Goal: Book appointment/travel/reservation

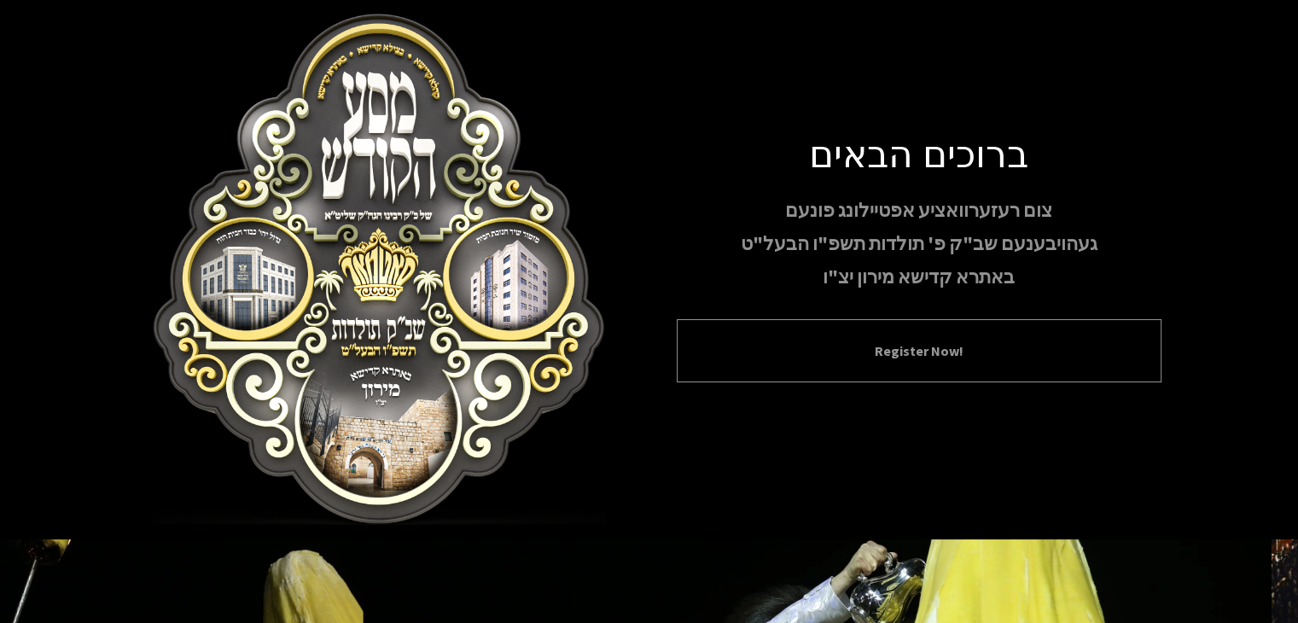
click at [894, 347] on button "Register Now!" at bounding box center [919, 351] width 442 height 20
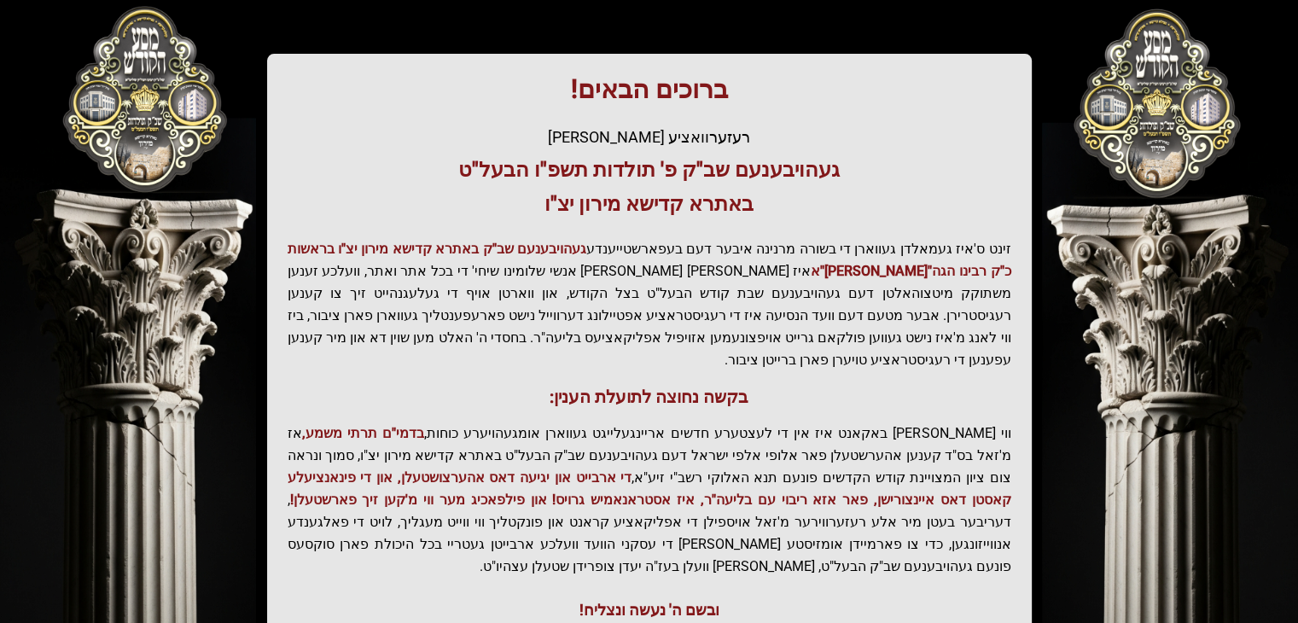
scroll to position [365, 0]
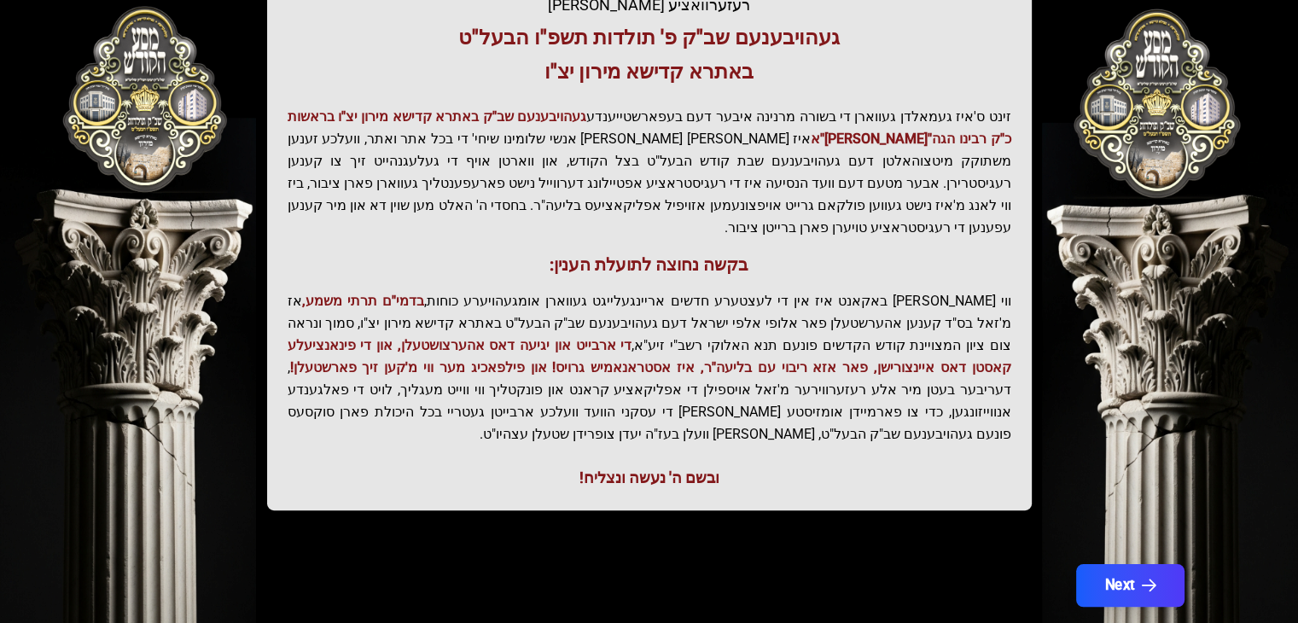
click at [1099, 564] on button "Next" at bounding box center [1129, 585] width 108 height 43
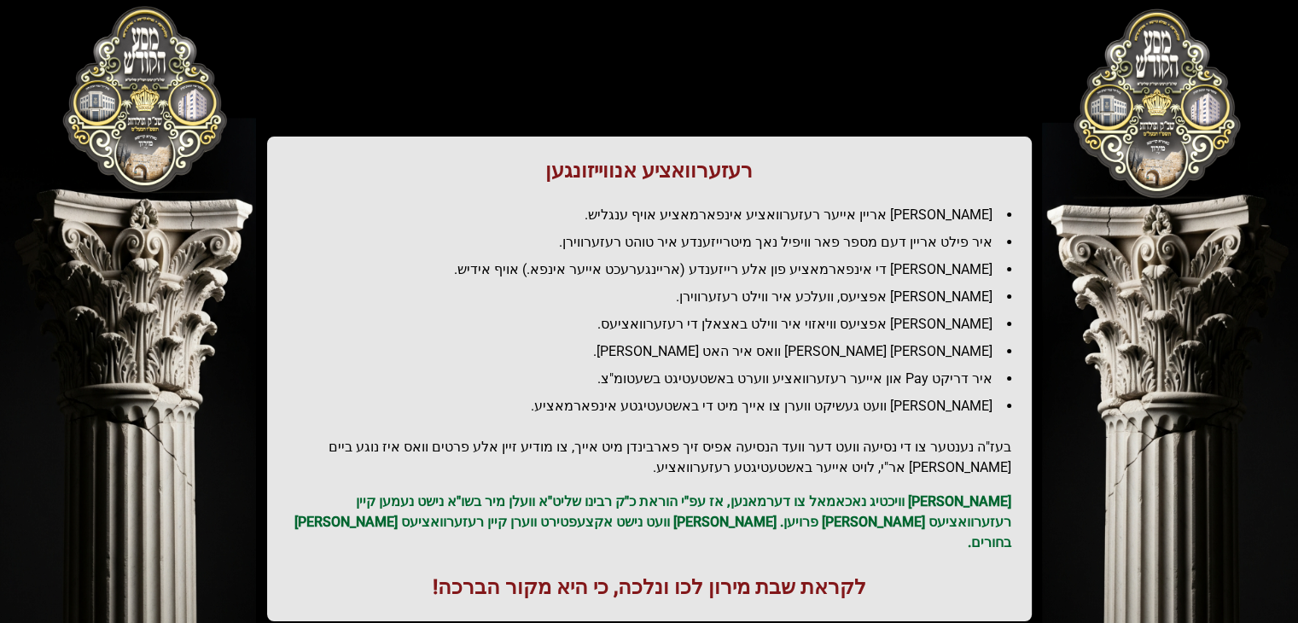
scroll to position [203, 0]
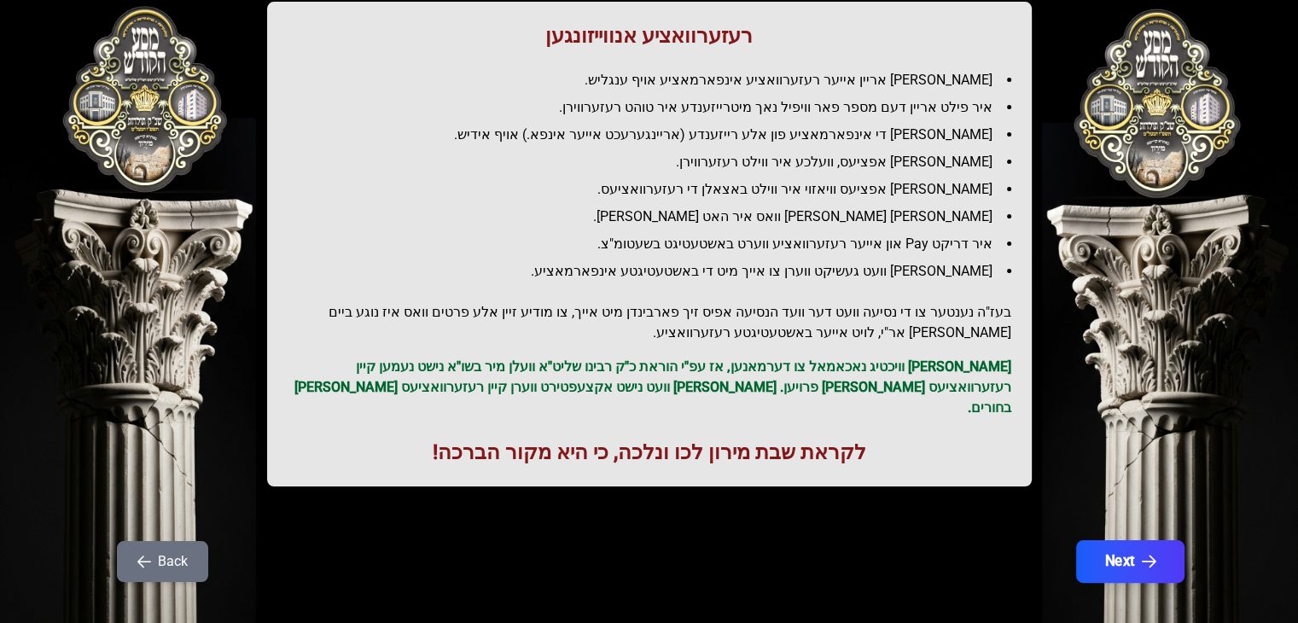
click at [1119, 540] on button "Next" at bounding box center [1129, 561] width 108 height 43
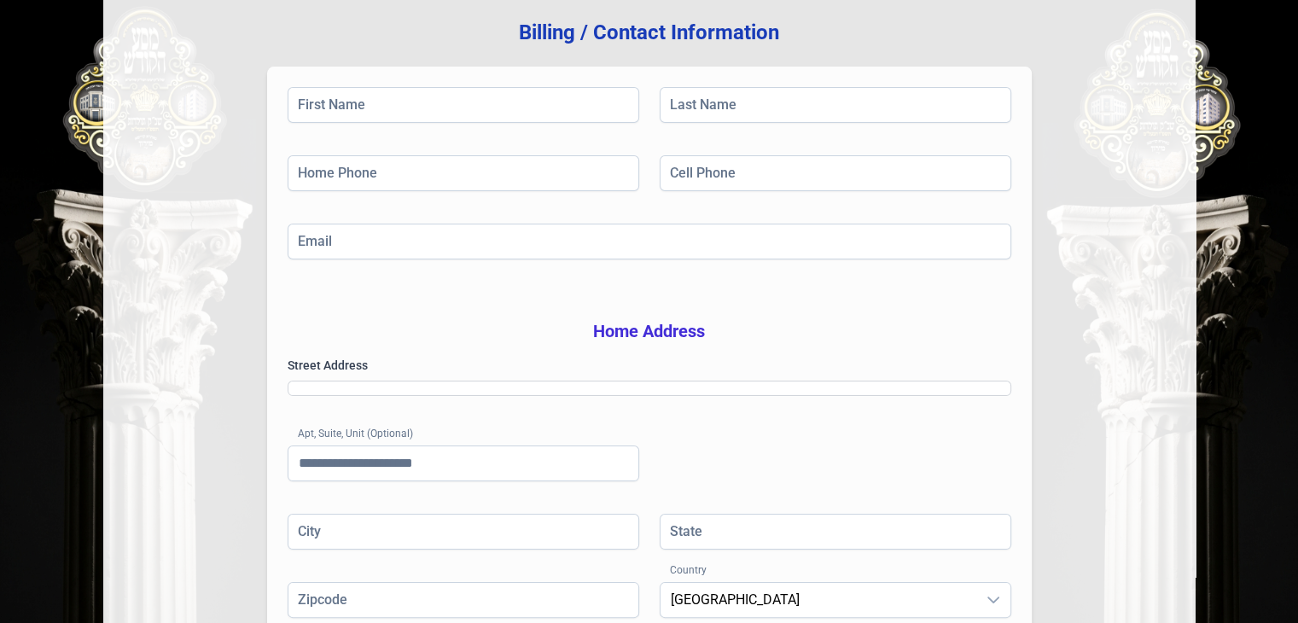
scroll to position [0, 0]
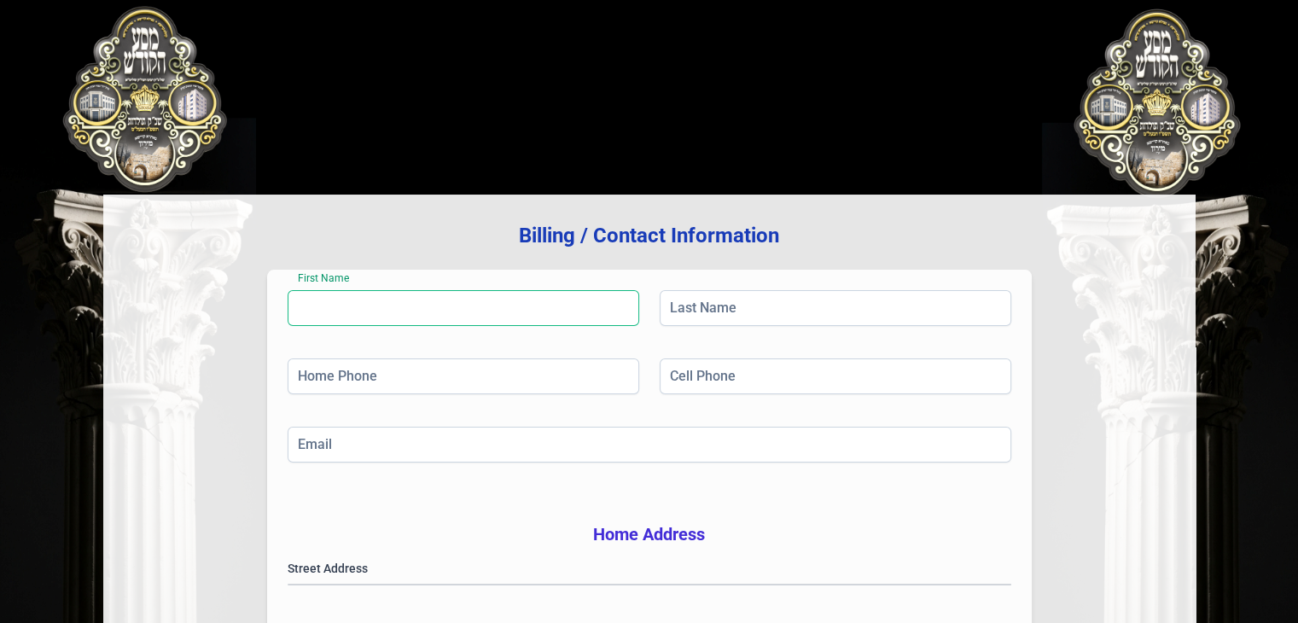
click at [347, 317] on input "First Name" at bounding box center [464, 308] width 352 height 36
type input "*****"
type input "*******"
type input "**********"
type input "**"
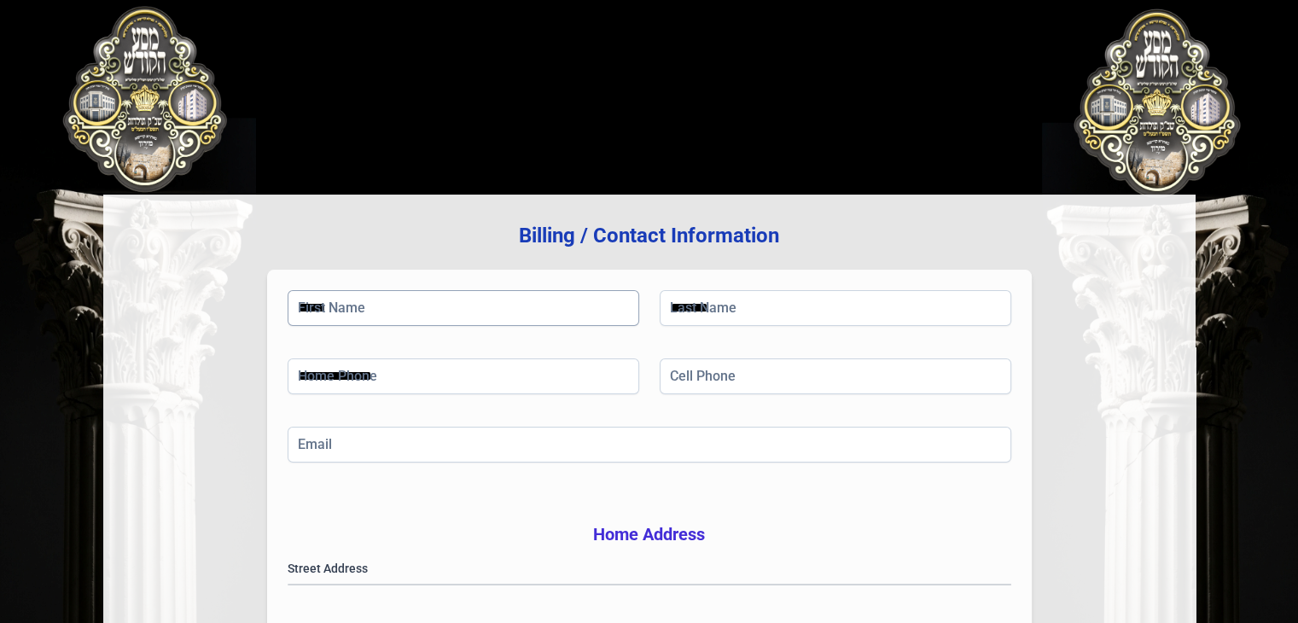
type input "********"
type input "**"
type input "*****"
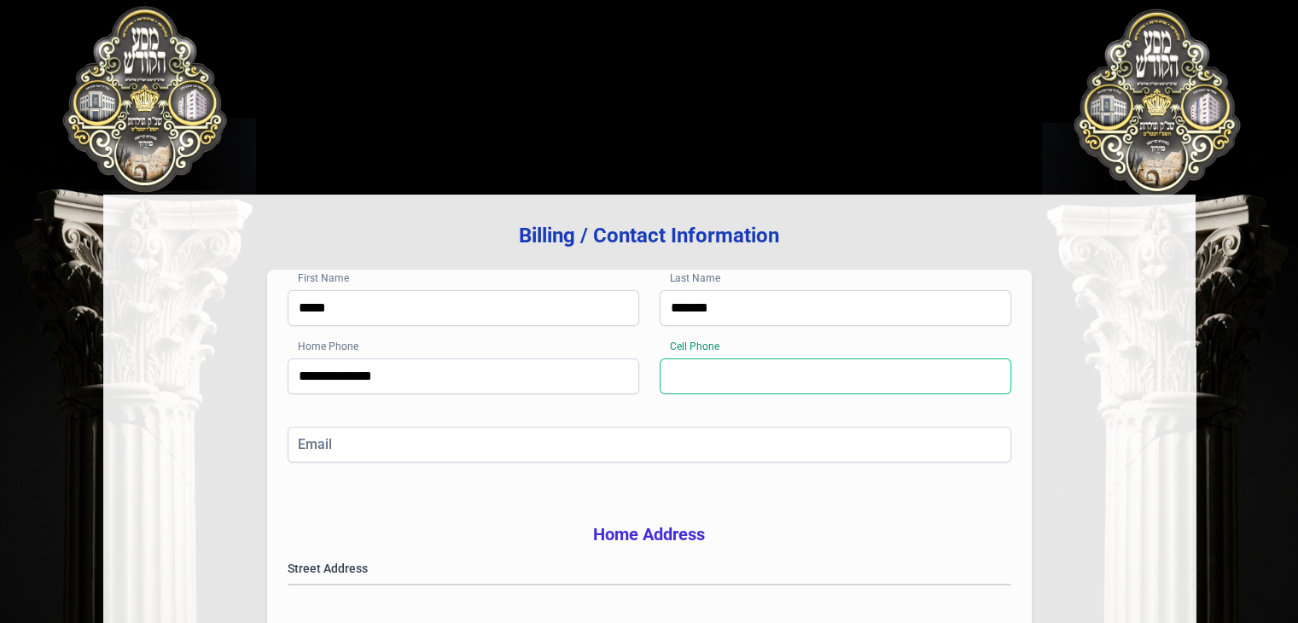
click at [716, 388] on input "Cell Phone" at bounding box center [836, 376] width 352 height 36
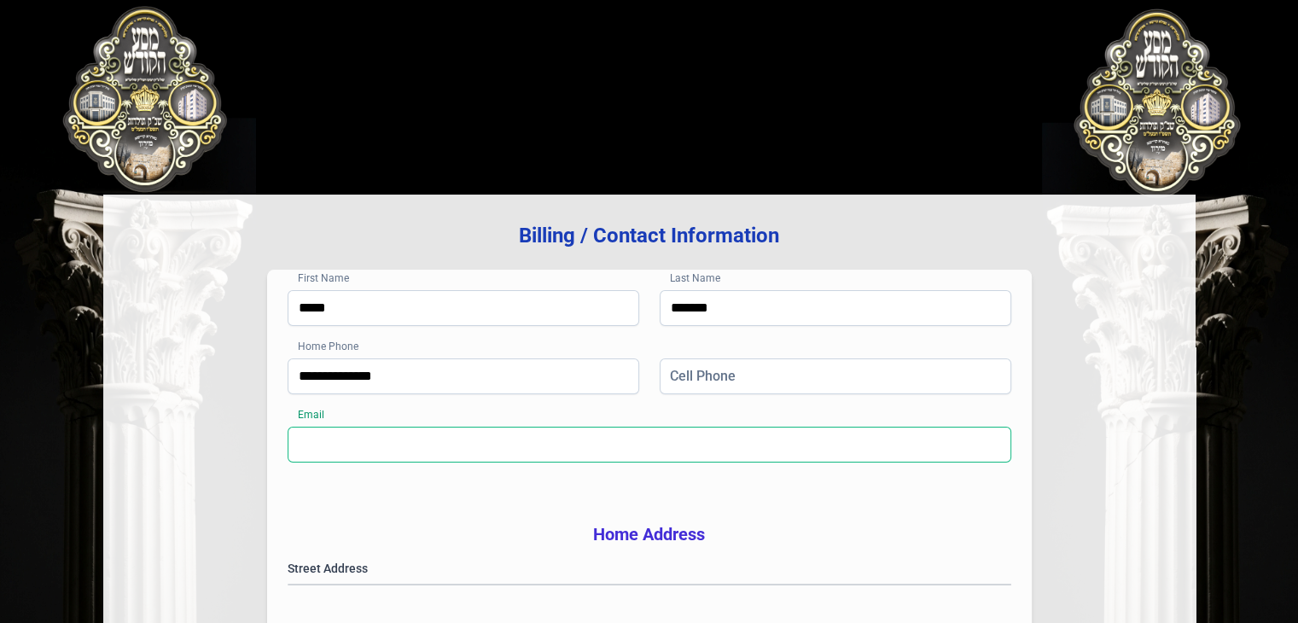
click at [452, 438] on input "Email" at bounding box center [650, 445] width 724 height 36
type input "**********"
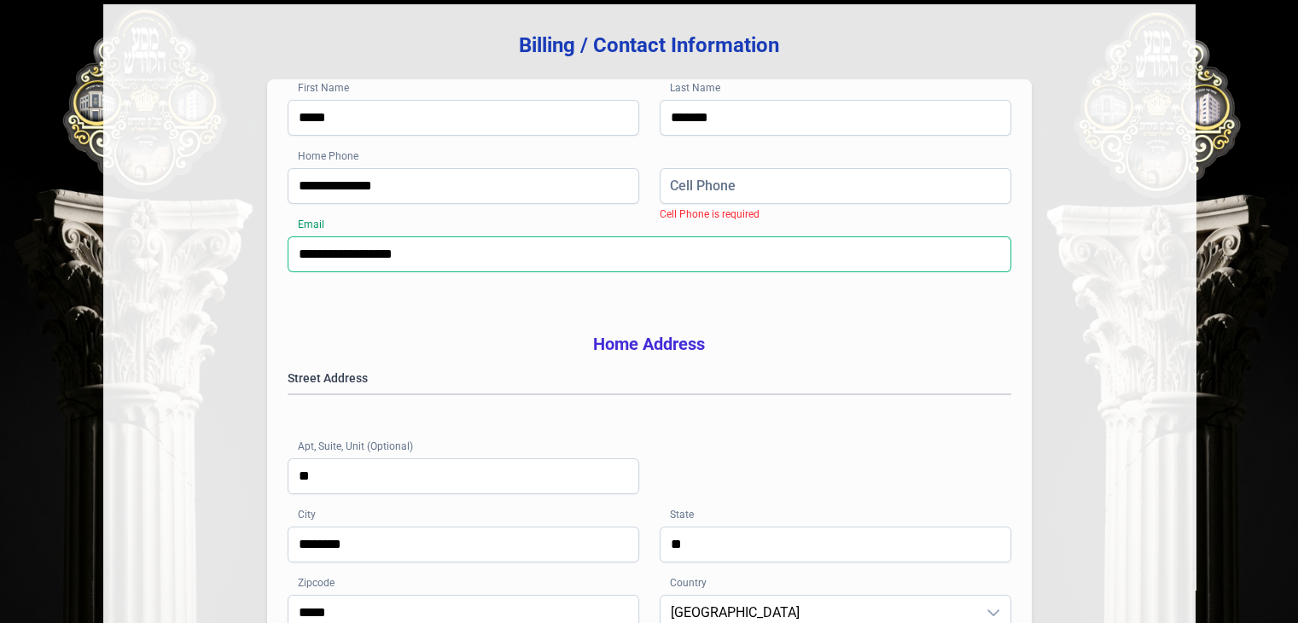
scroll to position [208, 0]
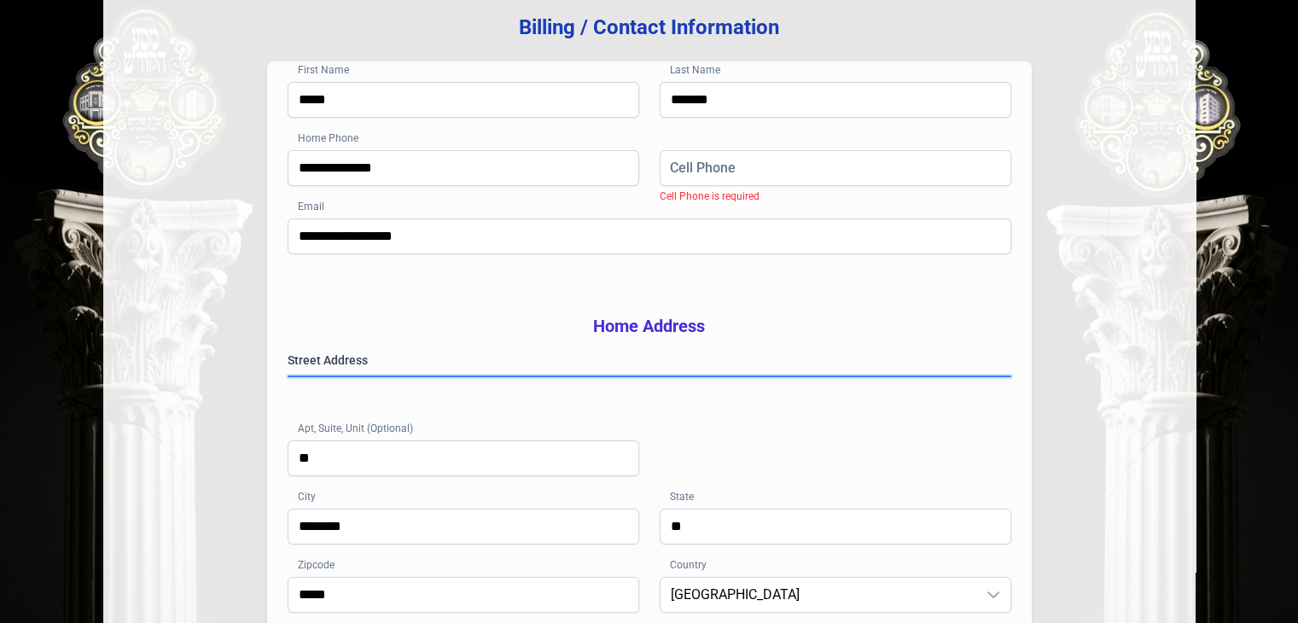
click at [288, 376] on gmp-place-autocomplete at bounding box center [288, 376] width 0 height 0
type input "********"
type input "*********"
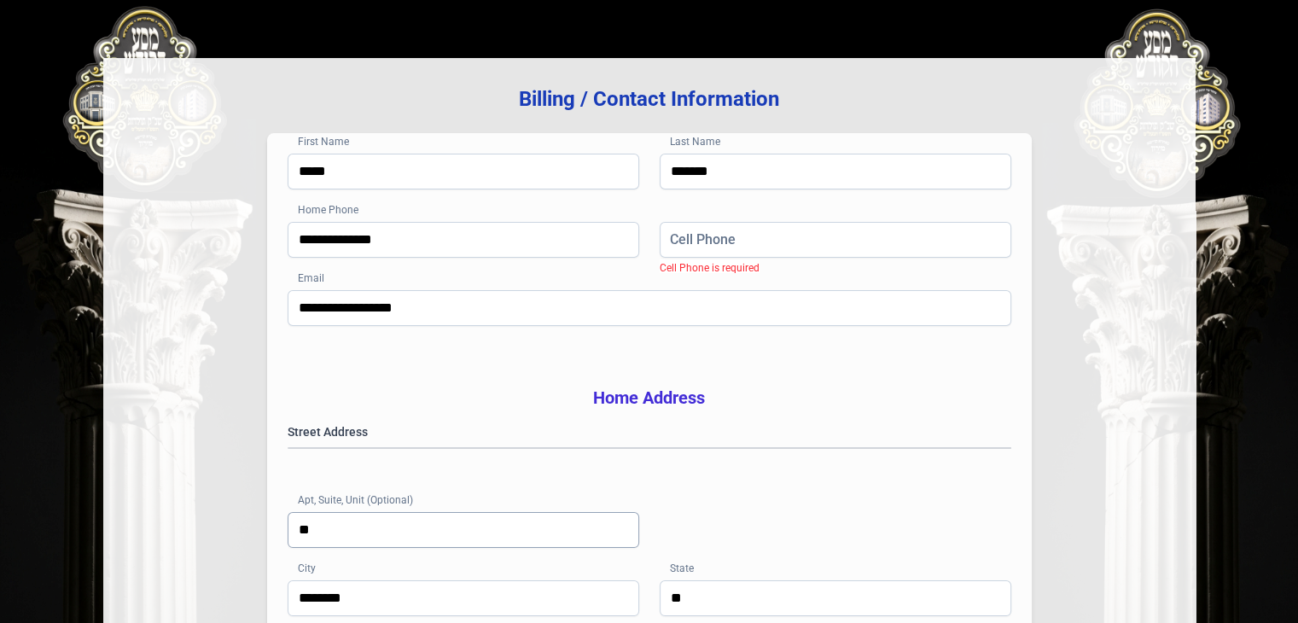
scroll to position [136, 0]
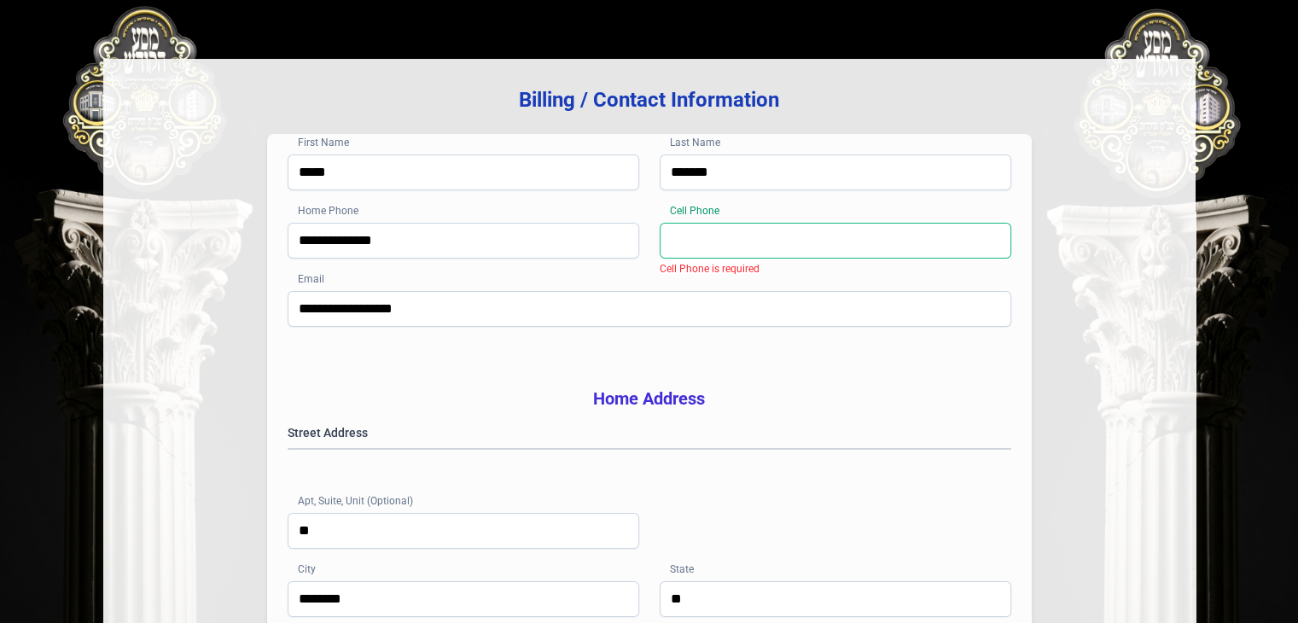
click at [734, 241] on input "Cell Phone" at bounding box center [836, 241] width 352 height 36
type input "**********"
type input "********"
type input "*****"
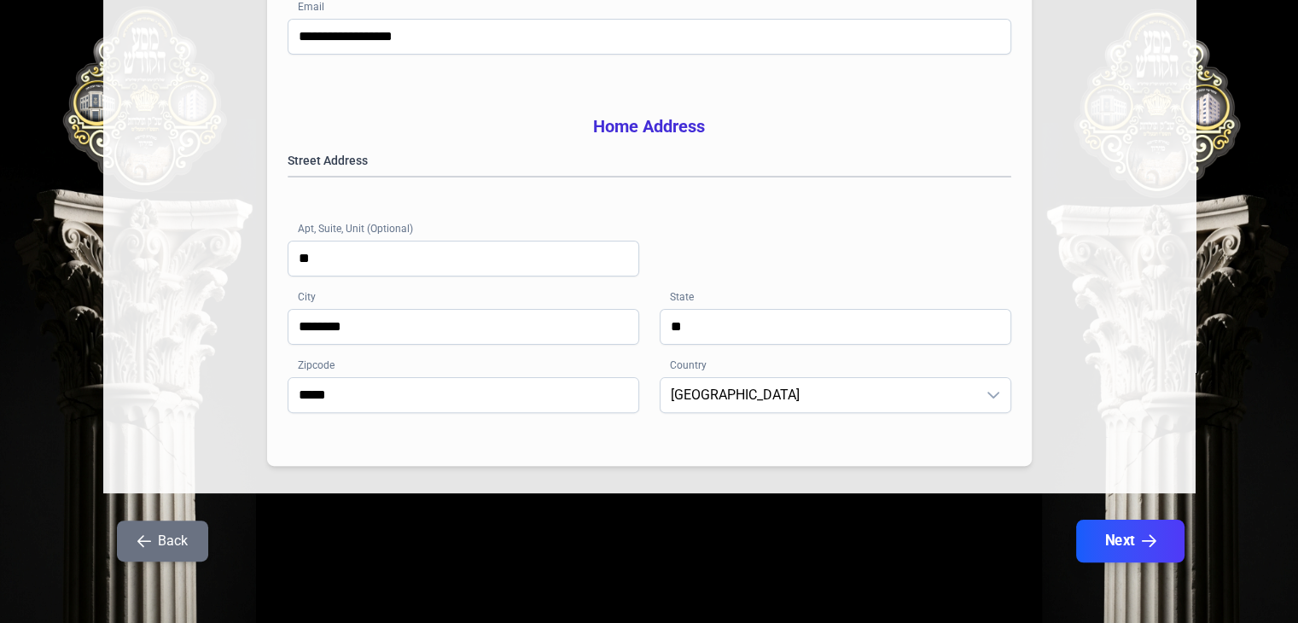
click at [1146, 540] on icon "button" at bounding box center [1148, 541] width 15 height 15
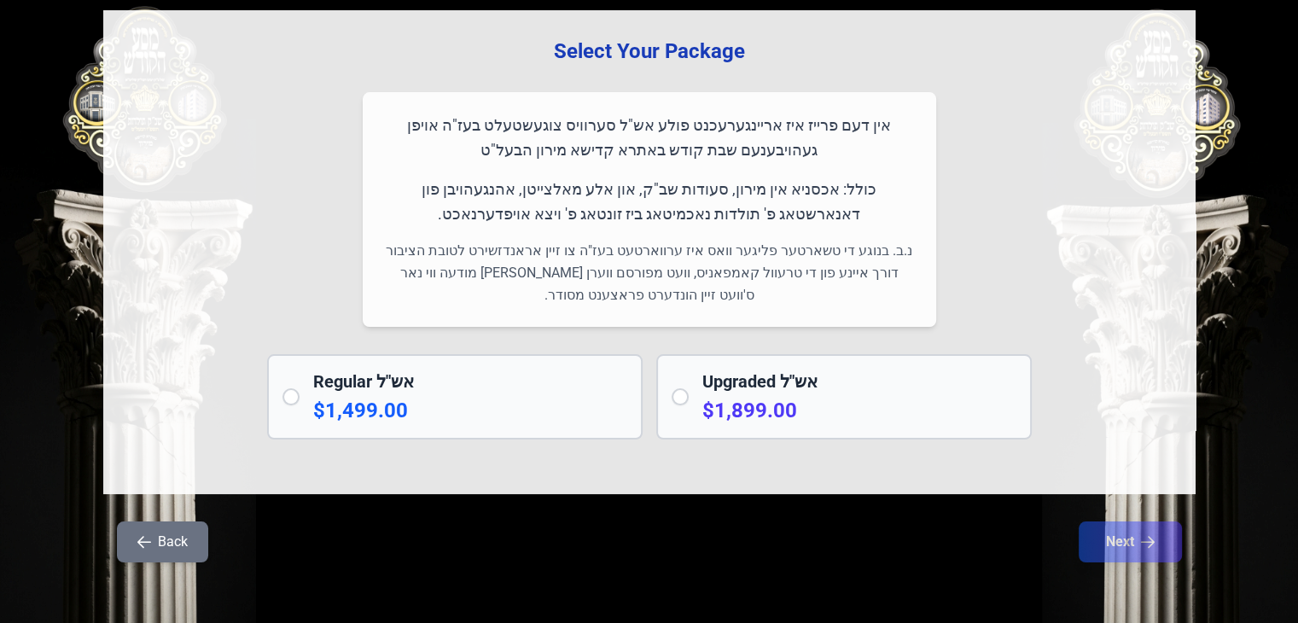
scroll to position [133, 0]
click at [475, 428] on div "Regular אש"ל $1,499.00" at bounding box center [455, 396] width 376 height 85
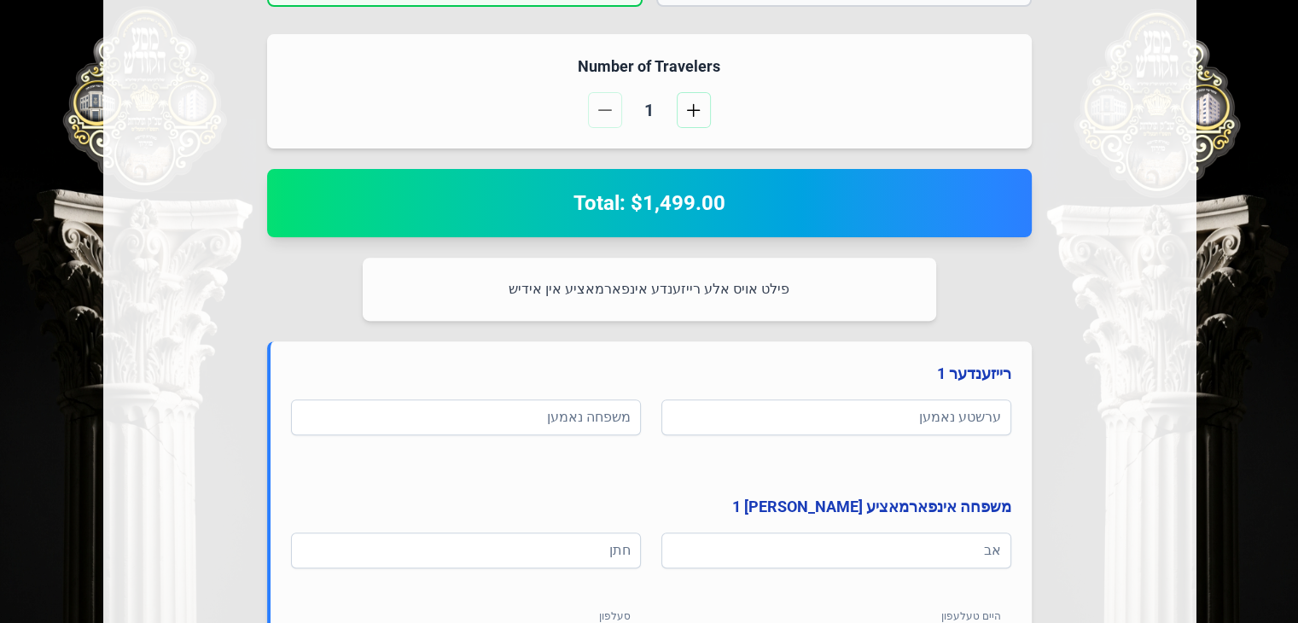
scroll to position [620, 0]
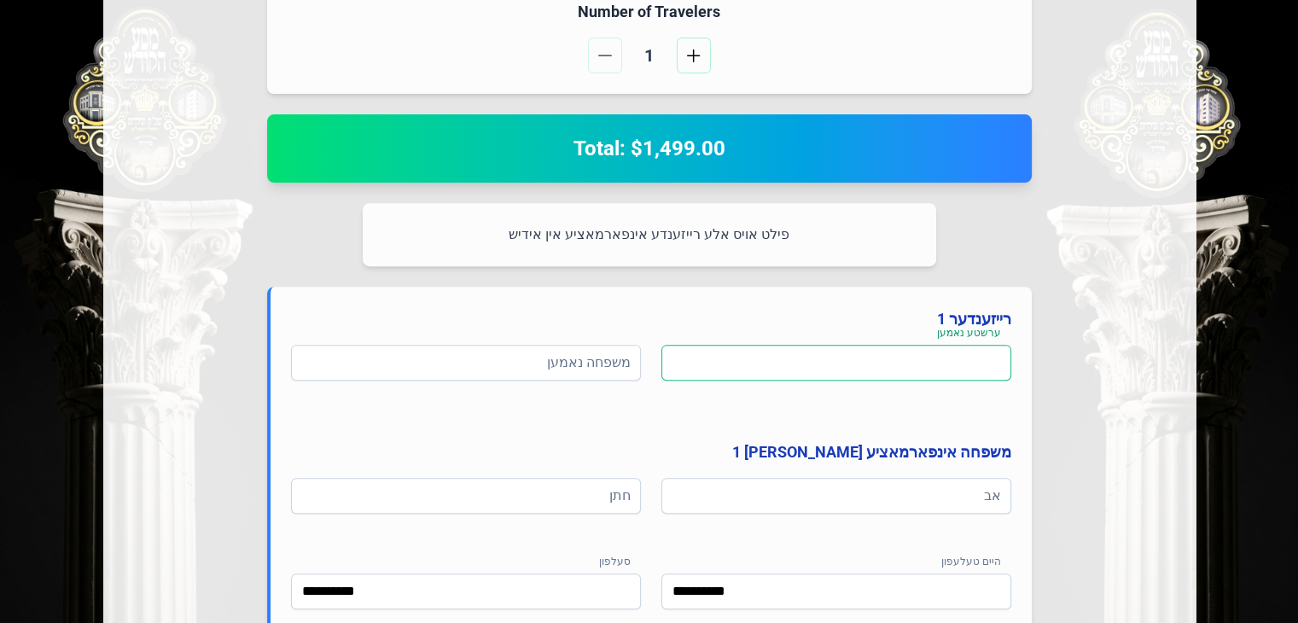
click at [795, 365] on input at bounding box center [836, 363] width 350 height 36
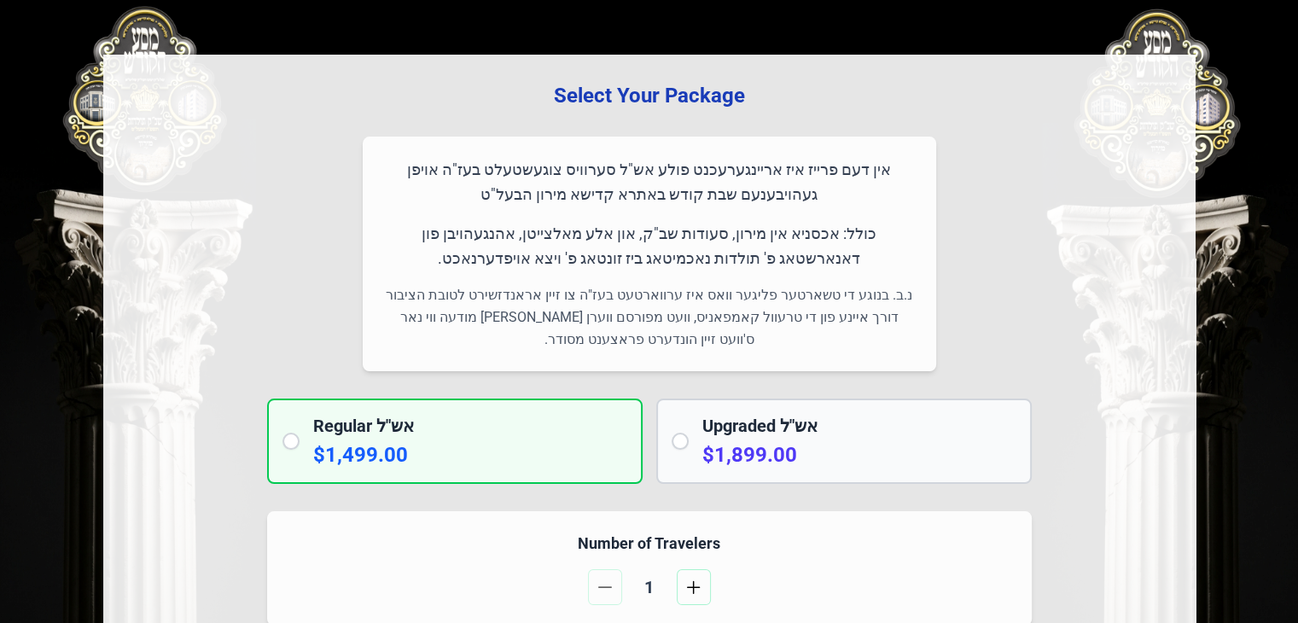
scroll to position [83, 0]
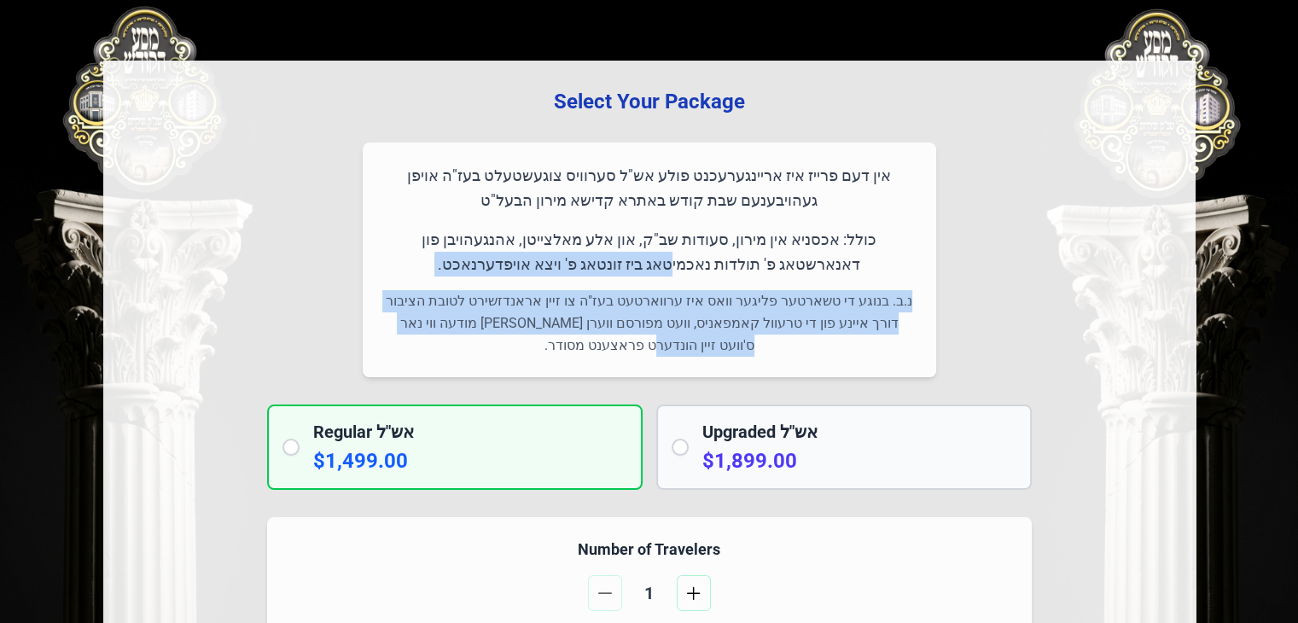
drag, startPoint x: 793, startPoint y: 358, endPoint x: 722, endPoint y: 258, distance: 122.4
click at [722, 258] on div "אין דעם פרייז איז אריינגערעכנט פולע אש"ל סערוויס צוגעשטעלט בעז"ה אויפן געהויבענ…" at bounding box center [650, 260] width 574 height 235
click at [722, 258] on p "כולל: אכסניא אין מירון, סעודות שב"ק, און אלע מאלצייטן, אהנגעהויבן פון דאנארשטאג…" at bounding box center [649, 252] width 533 height 50
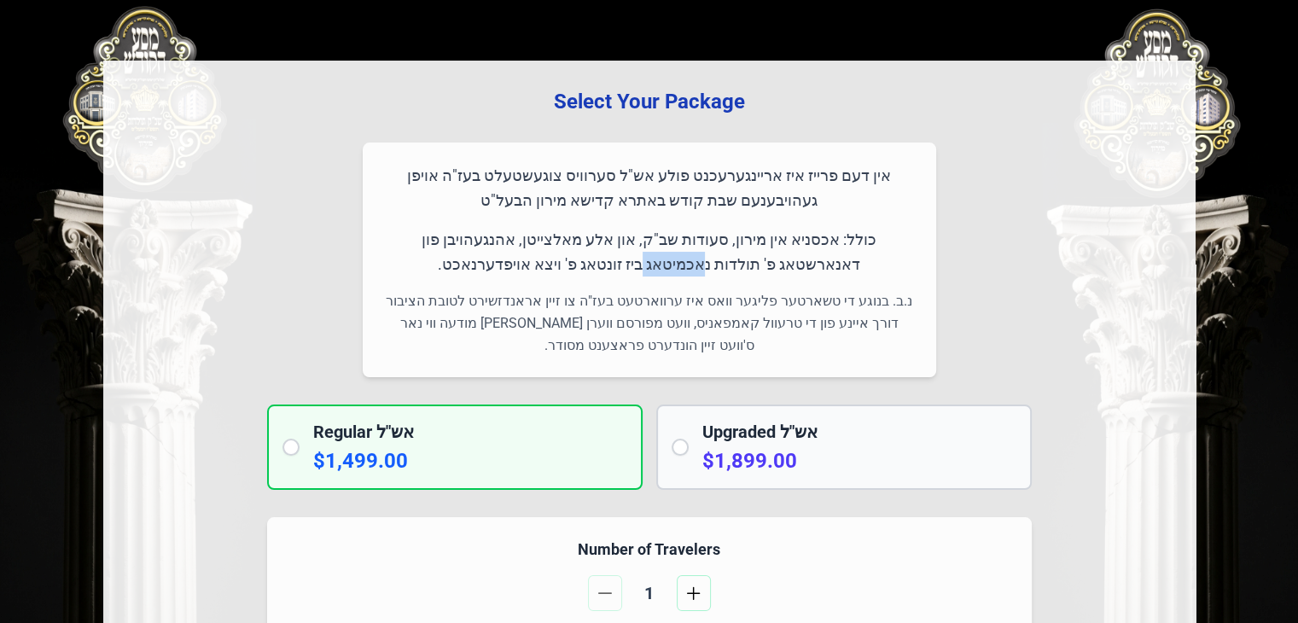
click at [722, 258] on p "כולל: אכסניא אין מירון, סעודות שב"ק, און אלע מאלצייטן, אהנגעהויבן פון דאנארשטאג…" at bounding box center [649, 252] width 533 height 50
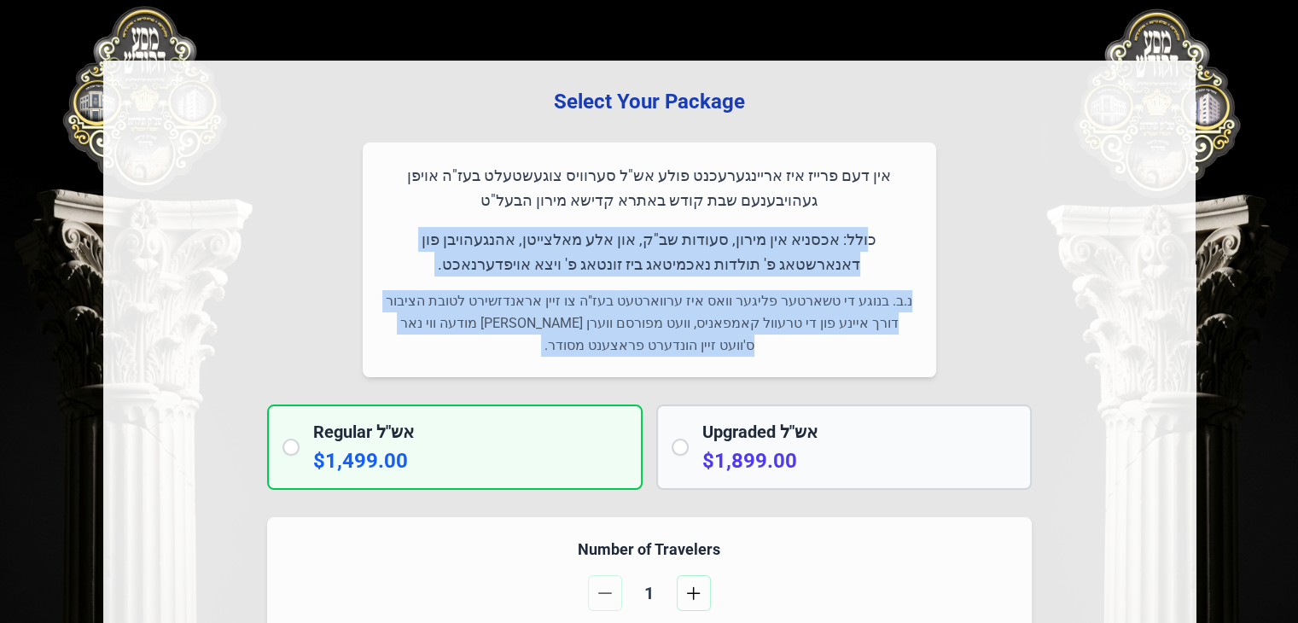
drag, startPoint x: 722, startPoint y: 258, endPoint x: 720, endPoint y: 295, distance: 37.6
click at [720, 295] on div "אין דעם פרייז איז אריינגערעכנט פולע אש"ל סערוויס צוגעשטעלט בעז"ה אויפן געהויבענ…" at bounding box center [650, 260] width 574 height 235
click at [720, 295] on p "נ.ב. בנוגע די טשארטער פליגער וואס איז ערווארטעט בעז"ה צו זיין אראנדזשירט לטובת …" at bounding box center [649, 323] width 533 height 67
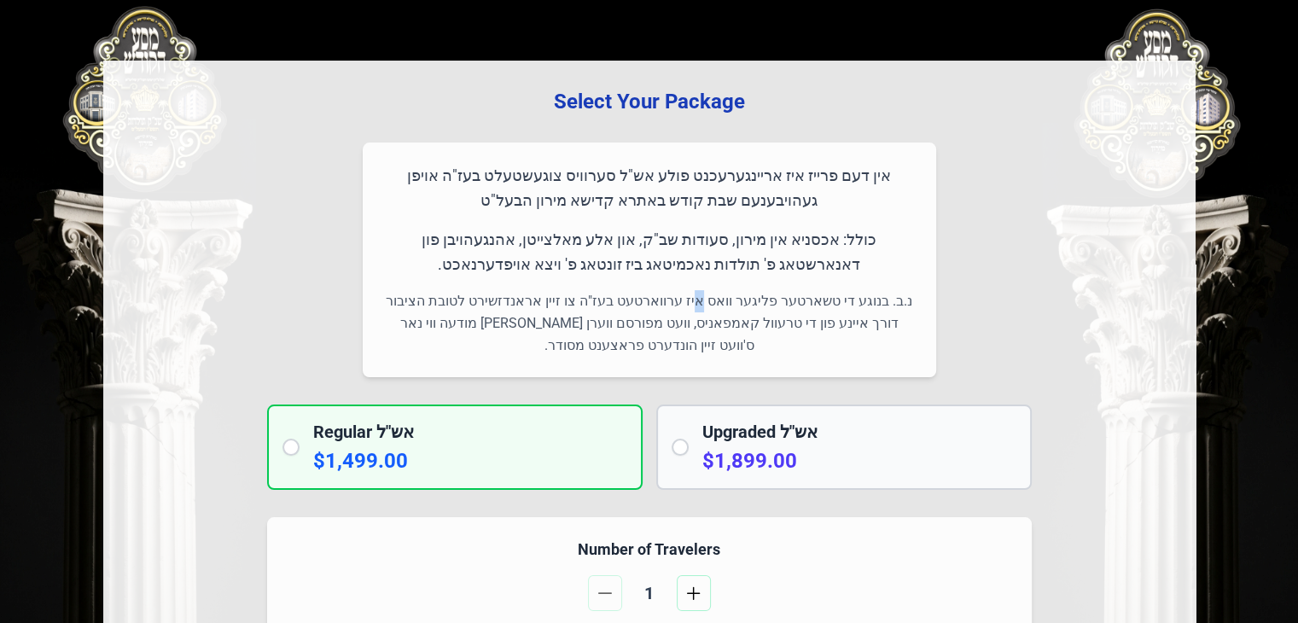
click at [720, 295] on p "נ.ב. בנוגע די טשארטער פליגער וואס איז ערווארטעט בעז"ה צו זיין אראנדזשירט לטובת …" at bounding box center [649, 323] width 533 height 67
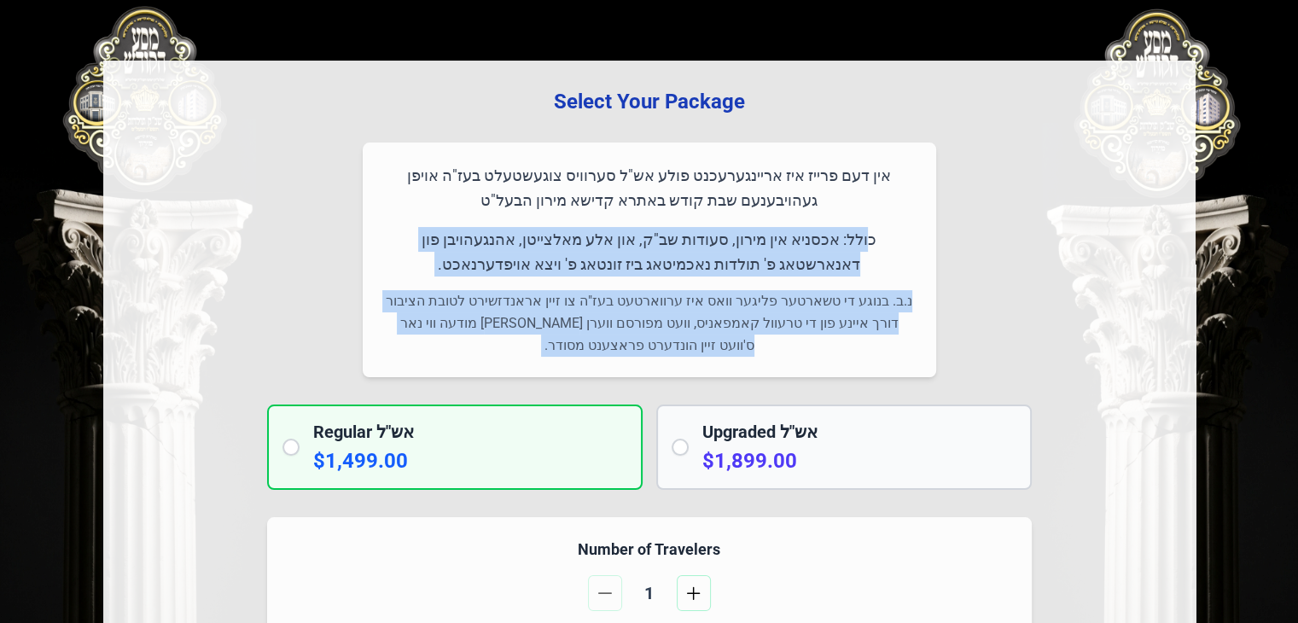
drag, startPoint x: 720, startPoint y: 295, endPoint x: 720, endPoint y: 258, distance: 37.6
click at [720, 258] on div "אין דעם פרייז איז אריינגערעכנט פולע אש"ל סערוויס צוגעשטעלט בעז"ה אויפן געהויבענ…" at bounding box center [650, 260] width 574 height 235
click at [720, 258] on p "כולל: אכסניא אין מירון, סעודות שב"ק, און אלע מאלצייטן, אהנגעהויבן פון דאנארשטאג…" at bounding box center [649, 252] width 533 height 50
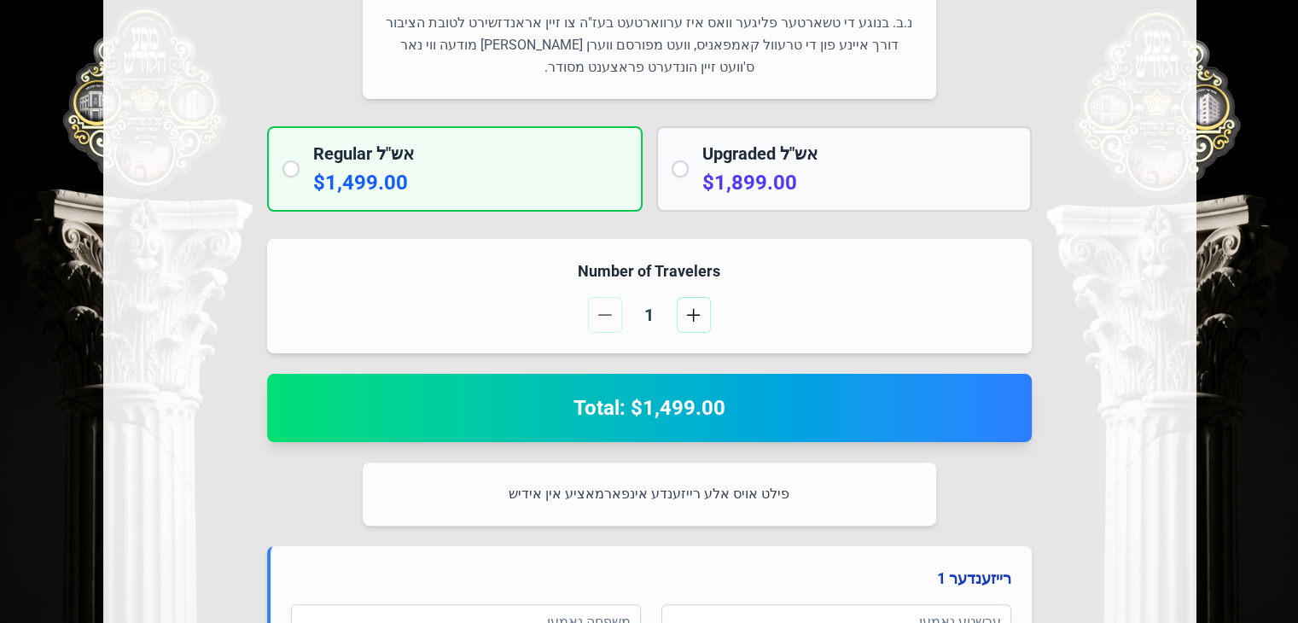
scroll to position [362, 0]
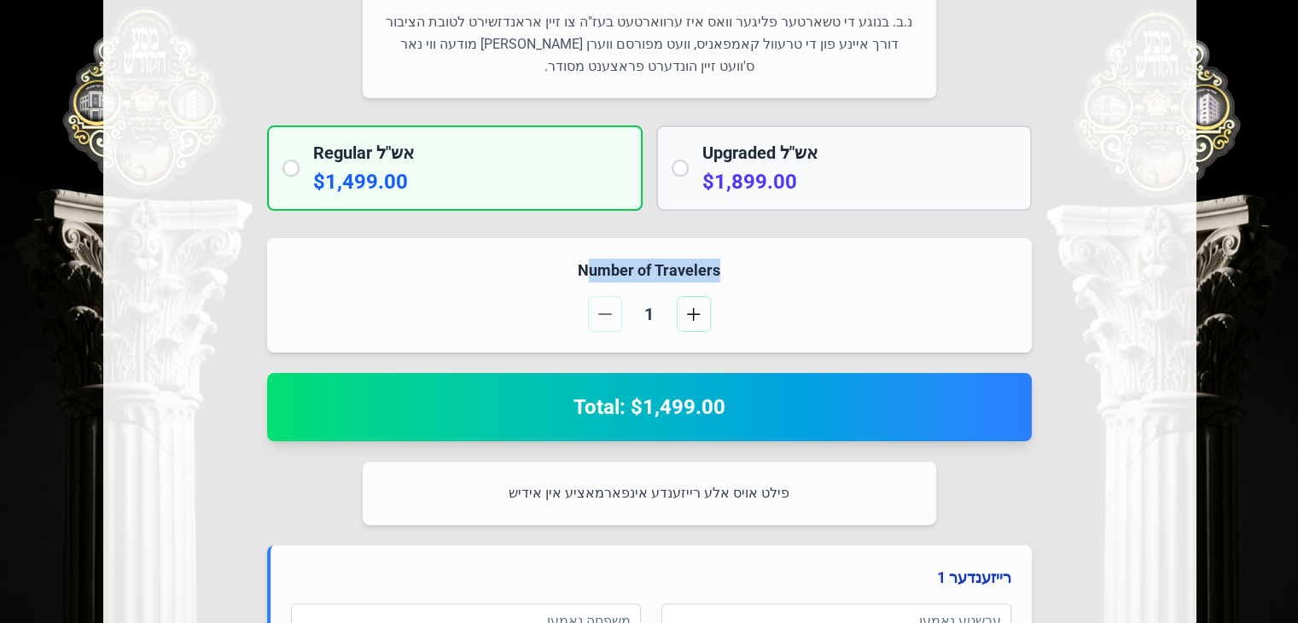
drag, startPoint x: 716, startPoint y: 264, endPoint x: 587, endPoint y: 260, distance: 128.9
click at [587, 260] on h4 "Number of Travelers" at bounding box center [650, 271] width 724 height 24
drag, startPoint x: 587, startPoint y: 260, endPoint x: 611, endPoint y: 266, distance: 24.6
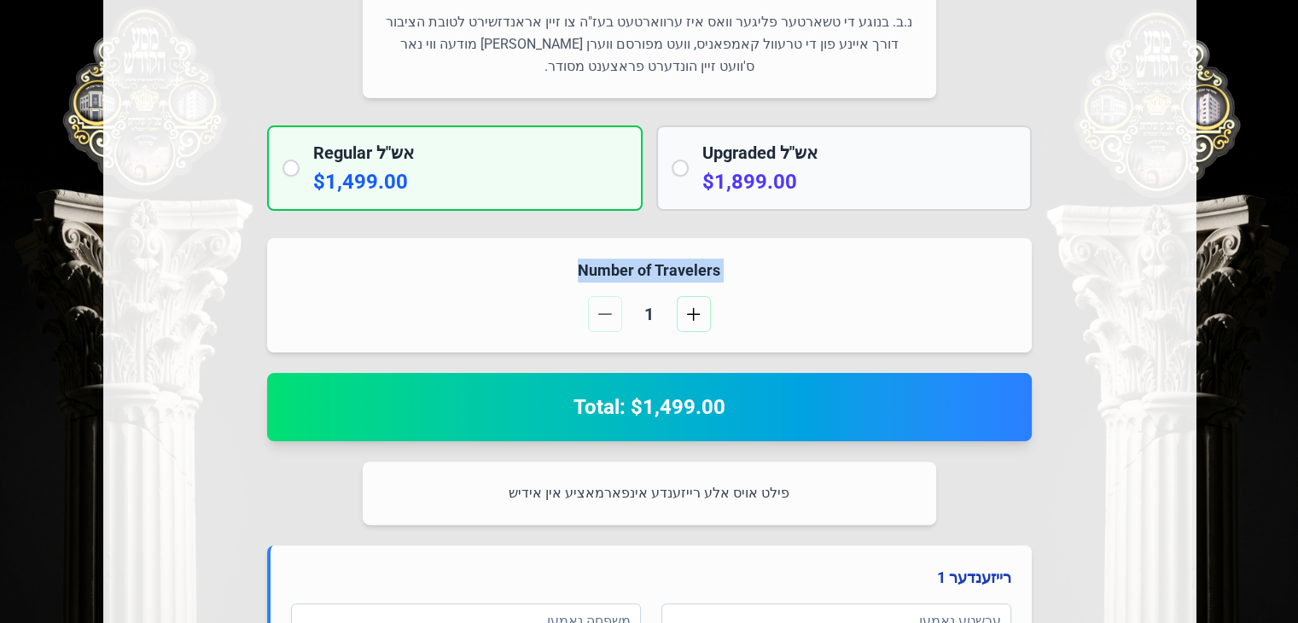
click at [611, 266] on h4 "Number of Travelers" at bounding box center [650, 271] width 724 height 24
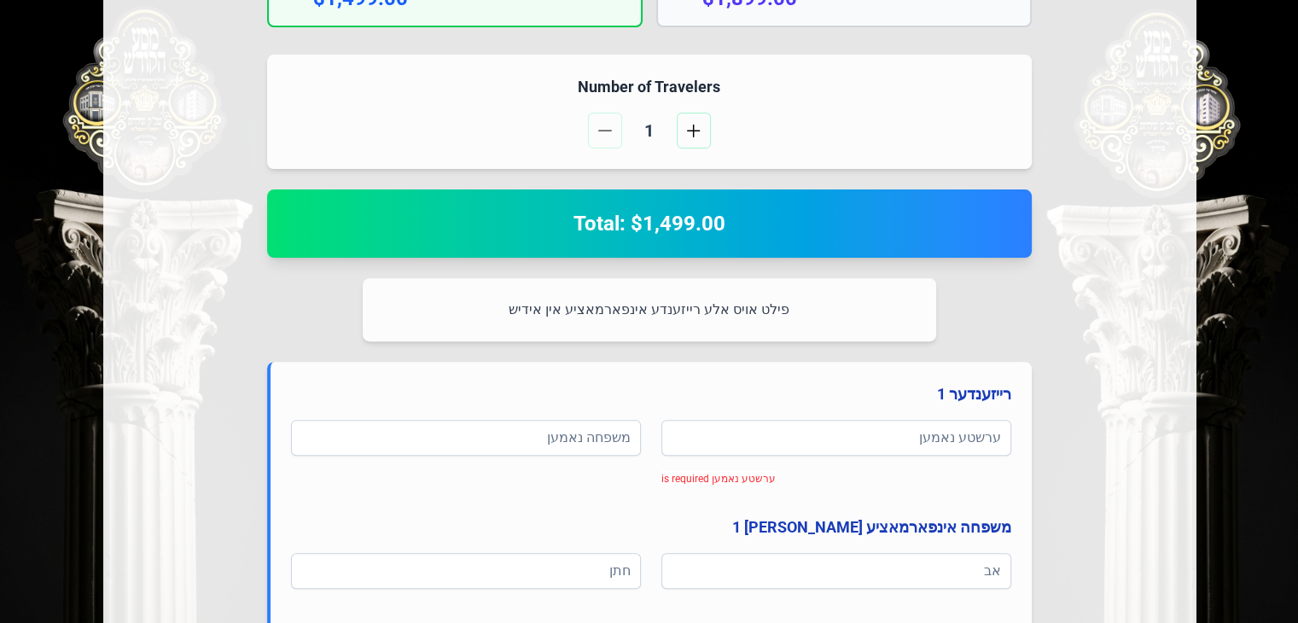
scroll to position [553, 0]
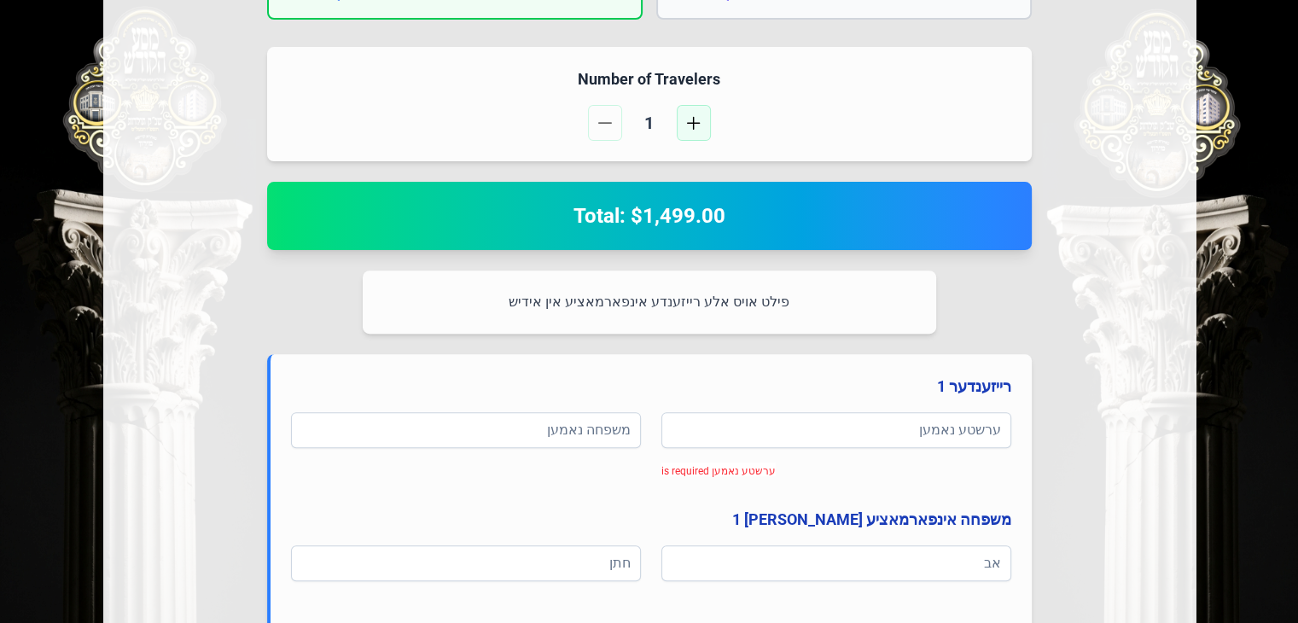
click at [693, 120] on span "button" at bounding box center [694, 123] width 14 height 14
drag, startPoint x: 583, startPoint y: 212, endPoint x: 737, endPoint y: 214, distance: 154.5
click at [737, 214] on h2 "Total: $5,996.00" at bounding box center [650, 215] width 724 height 27
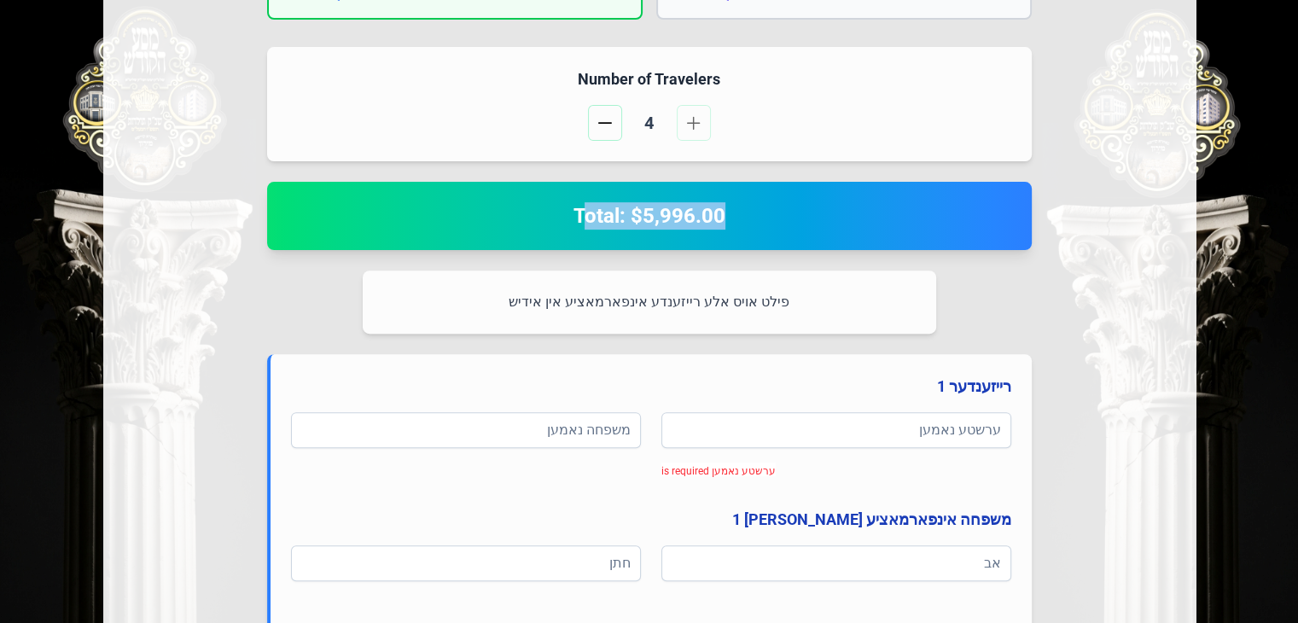
click at [737, 214] on h2 "Total: $5,996.00" at bounding box center [650, 215] width 724 height 27
drag, startPoint x: 737, startPoint y: 214, endPoint x: 582, endPoint y: 216, distance: 155.3
click at [582, 216] on h2 "Total: $5,996.00" at bounding box center [650, 215] width 724 height 27
drag, startPoint x: 582, startPoint y: 216, endPoint x: 720, endPoint y: 221, distance: 137.5
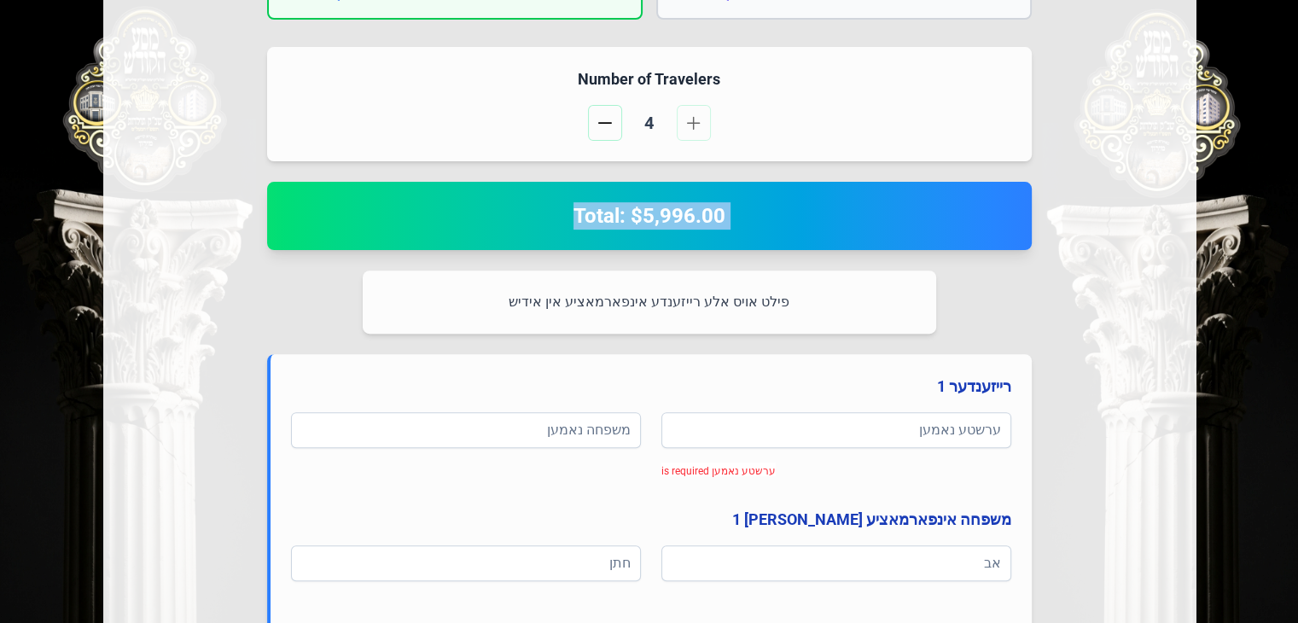
click at [720, 221] on h2 "Total: $5,996.00" at bounding box center [650, 215] width 724 height 27
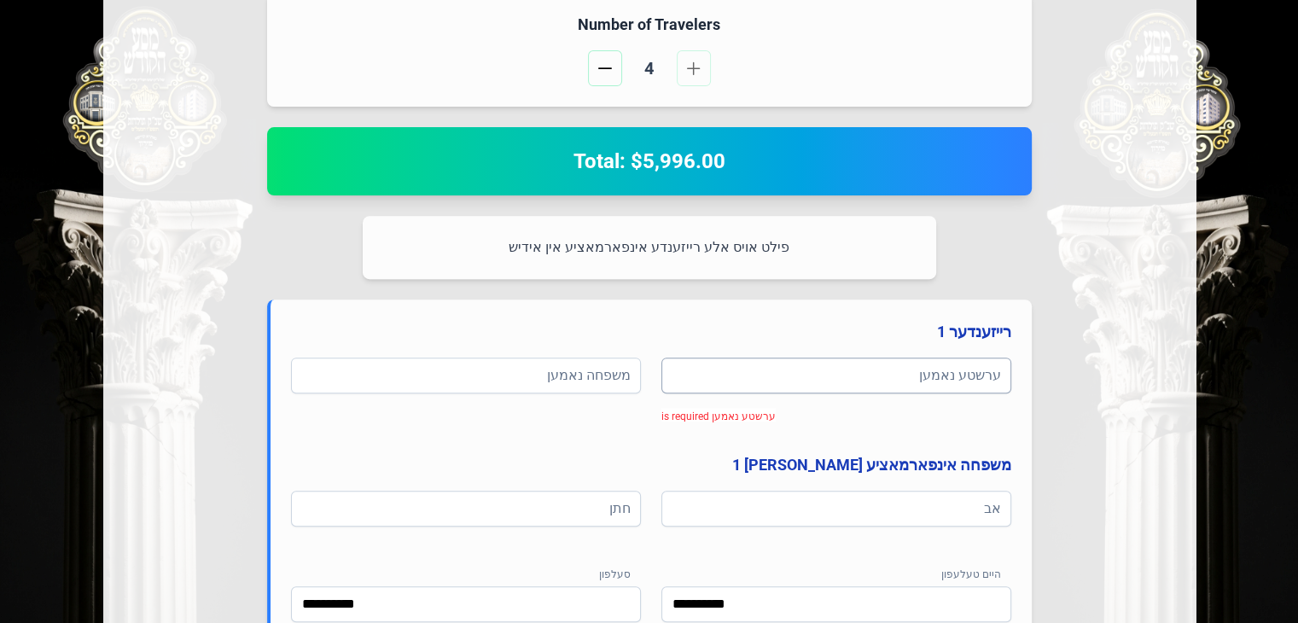
scroll to position [591, 0]
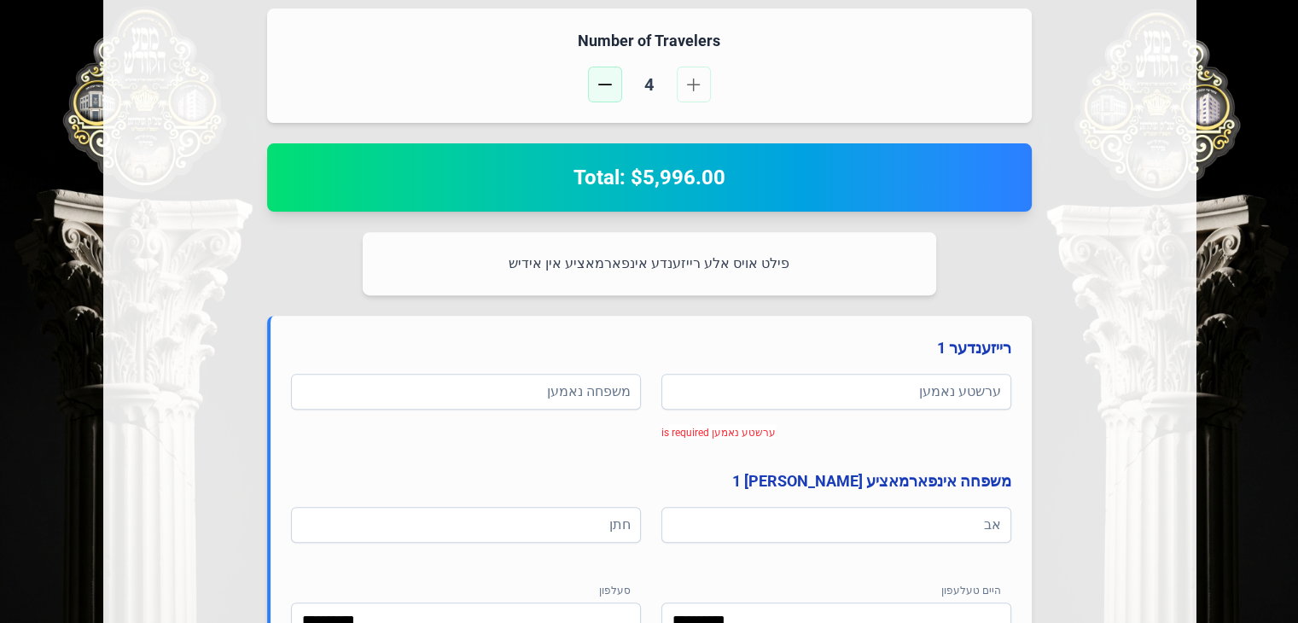
click at [595, 75] on button "button" at bounding box center [605, 85] width 34 height 36
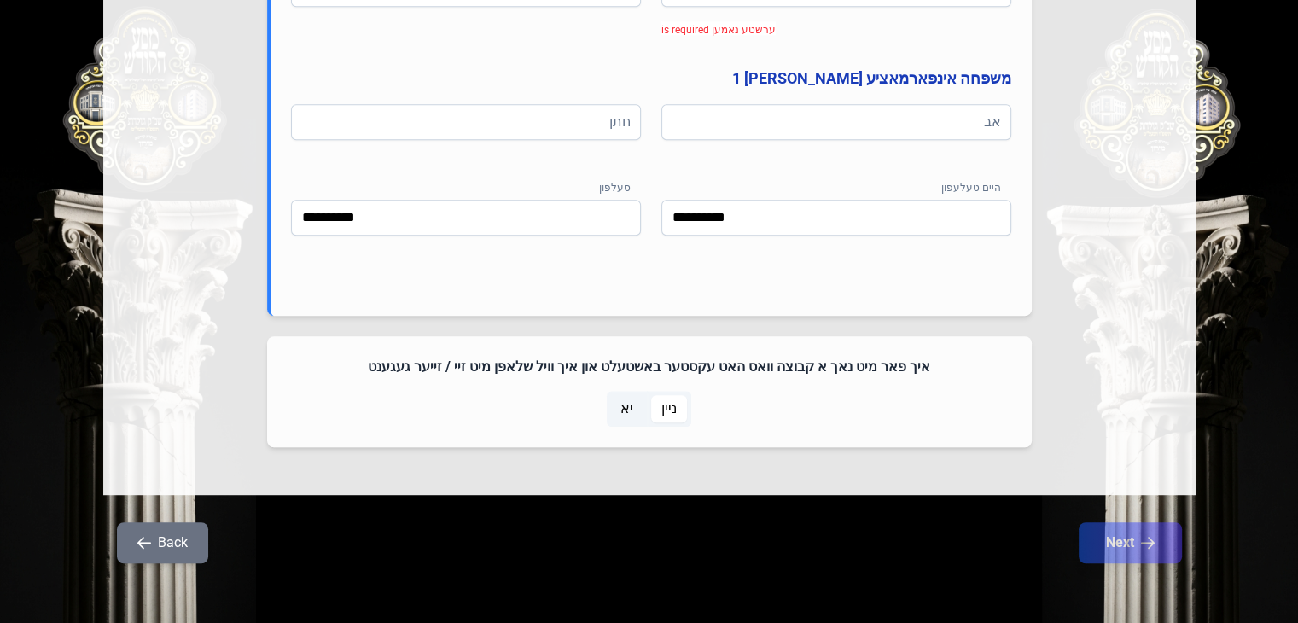
click at [627, 412] on span "יא" at bounding box center [626, 409] width 13 height 20
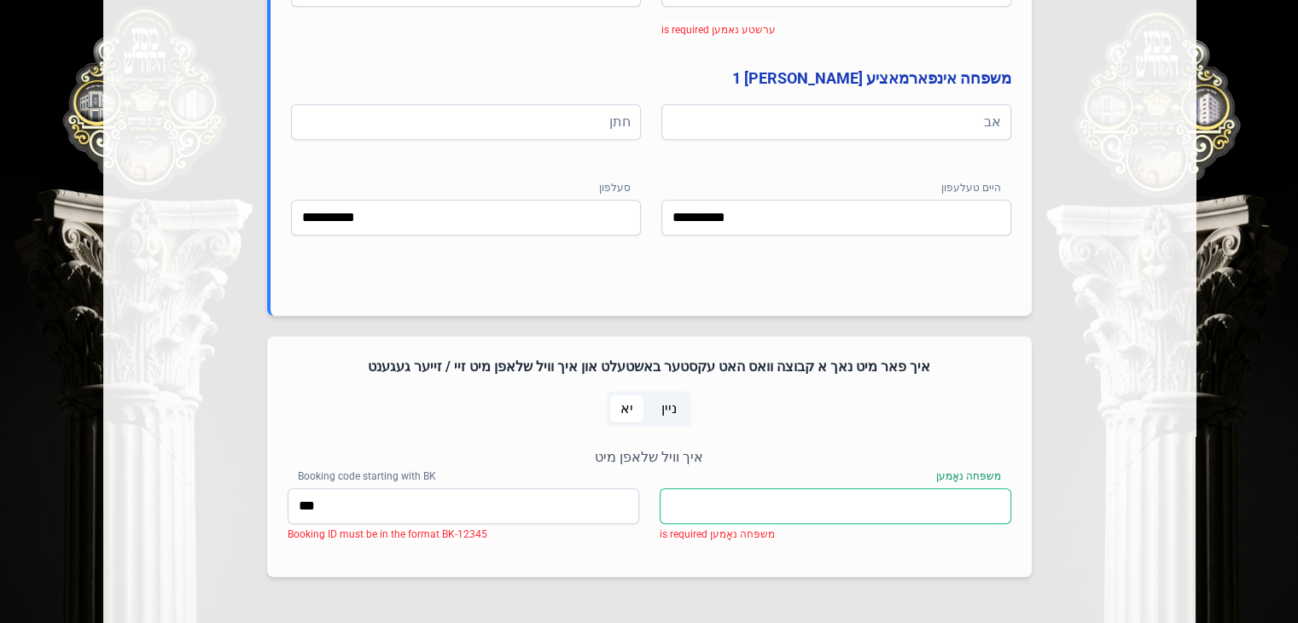
click at [758, 504] on input "משפּחה נאָמען" at bounding box center [836, 506] width 352 height 36
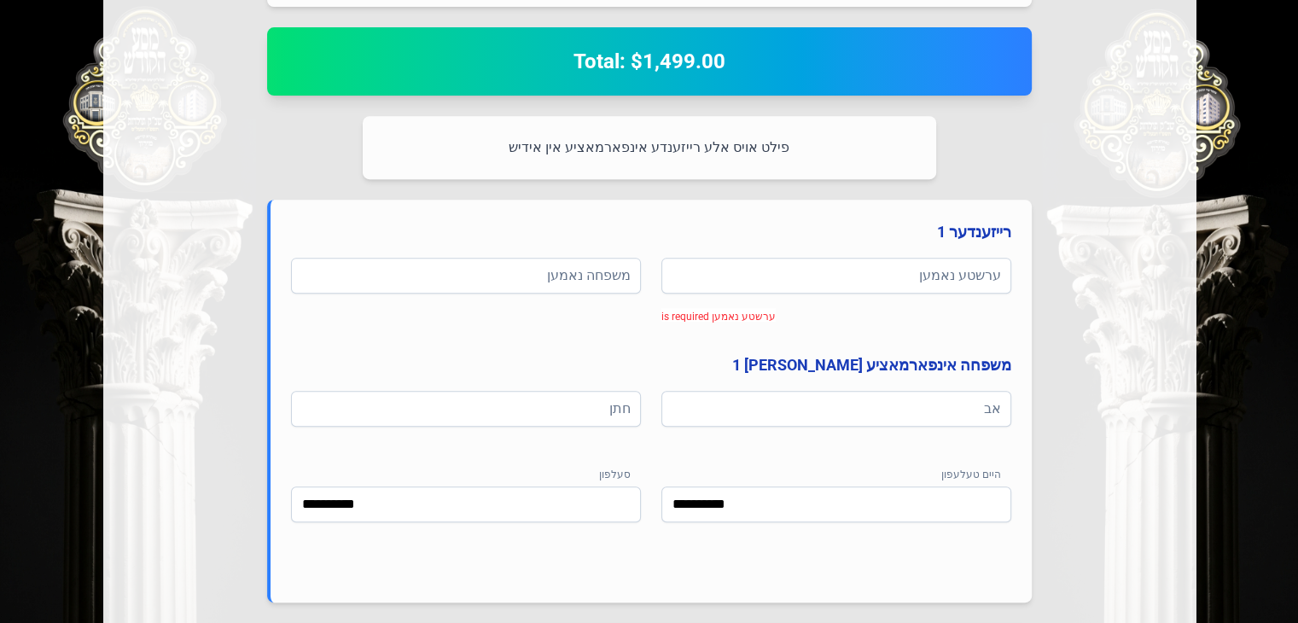
scroll to position [704, 0]
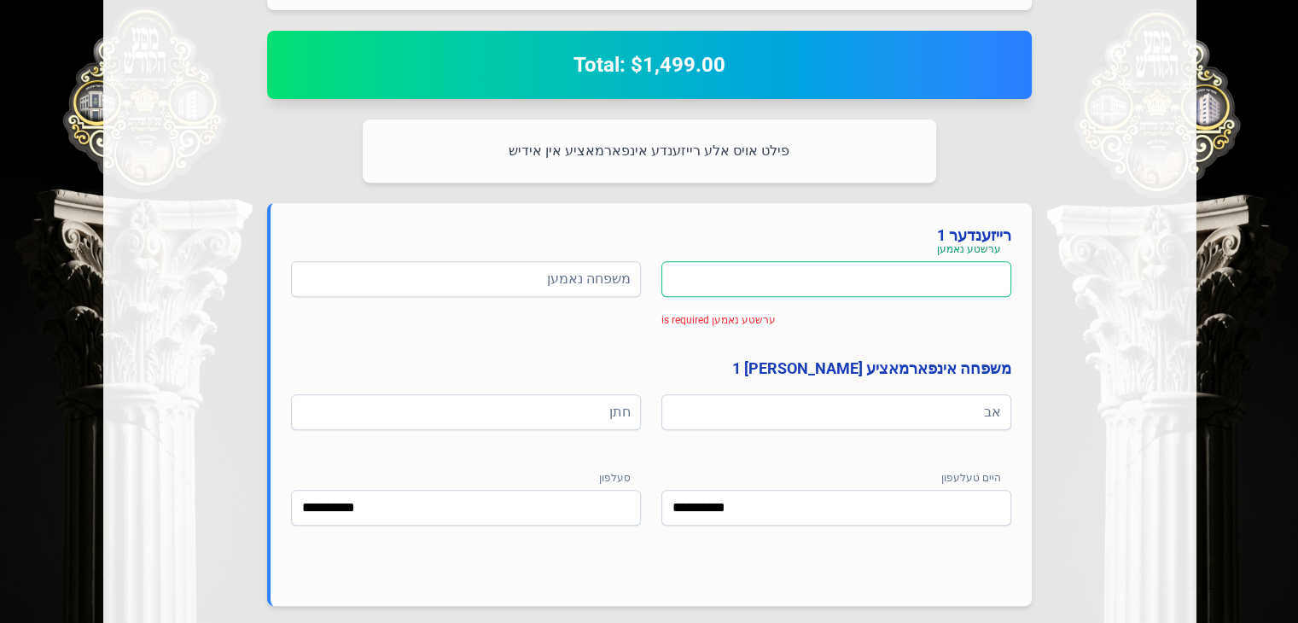
click at [799, 271] on input at bounding box center [836, 279] width 350 height 36
type input "***"
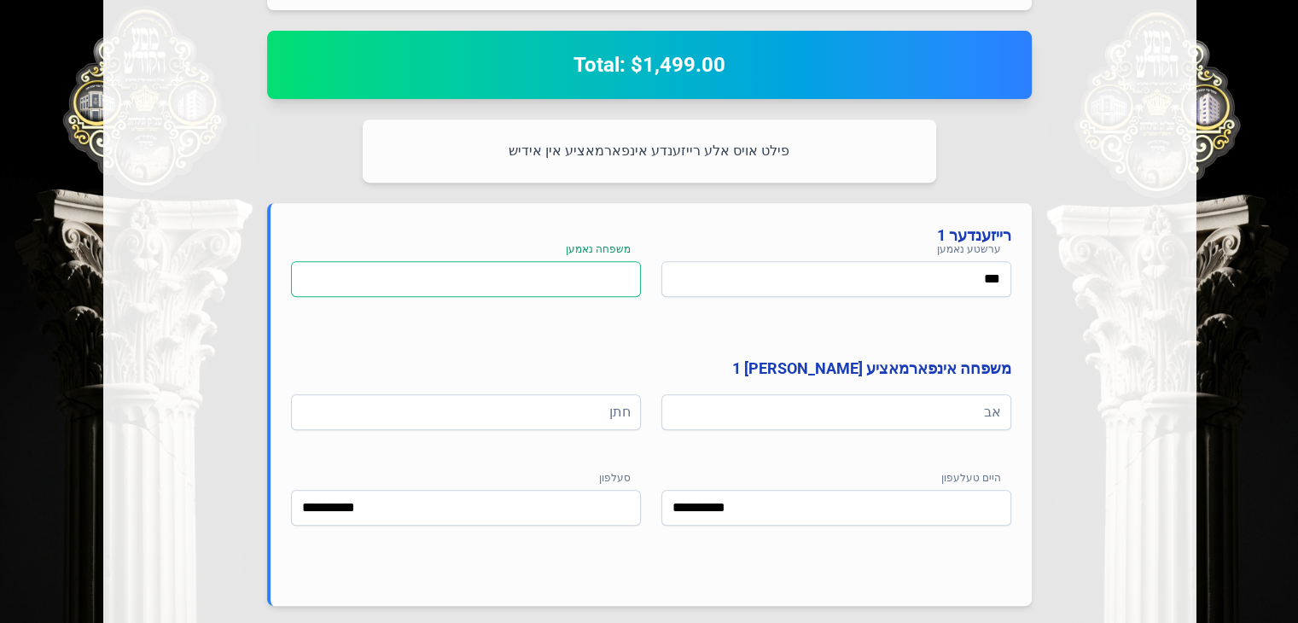
click at [615, 281] on input at bounding box center [466, 279] width 350 height 36
type input "******"
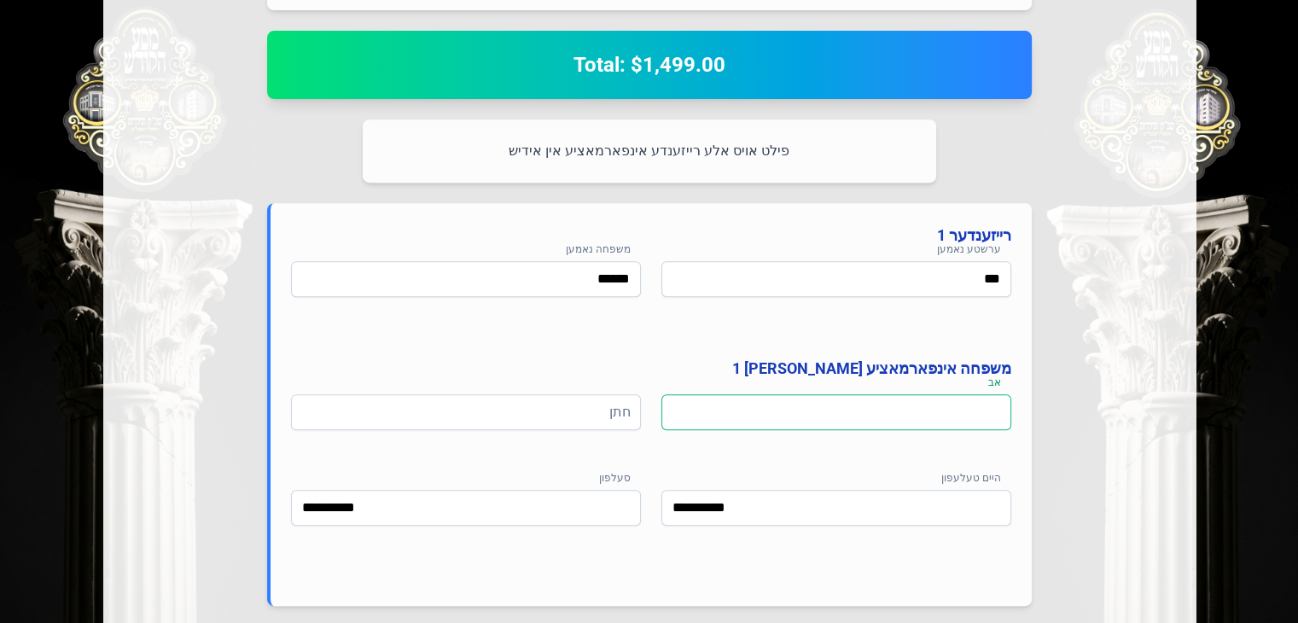
click at [870, 411] on input at bounding box center [836, 412] width 350 height 36
type input "*"
type input "****"
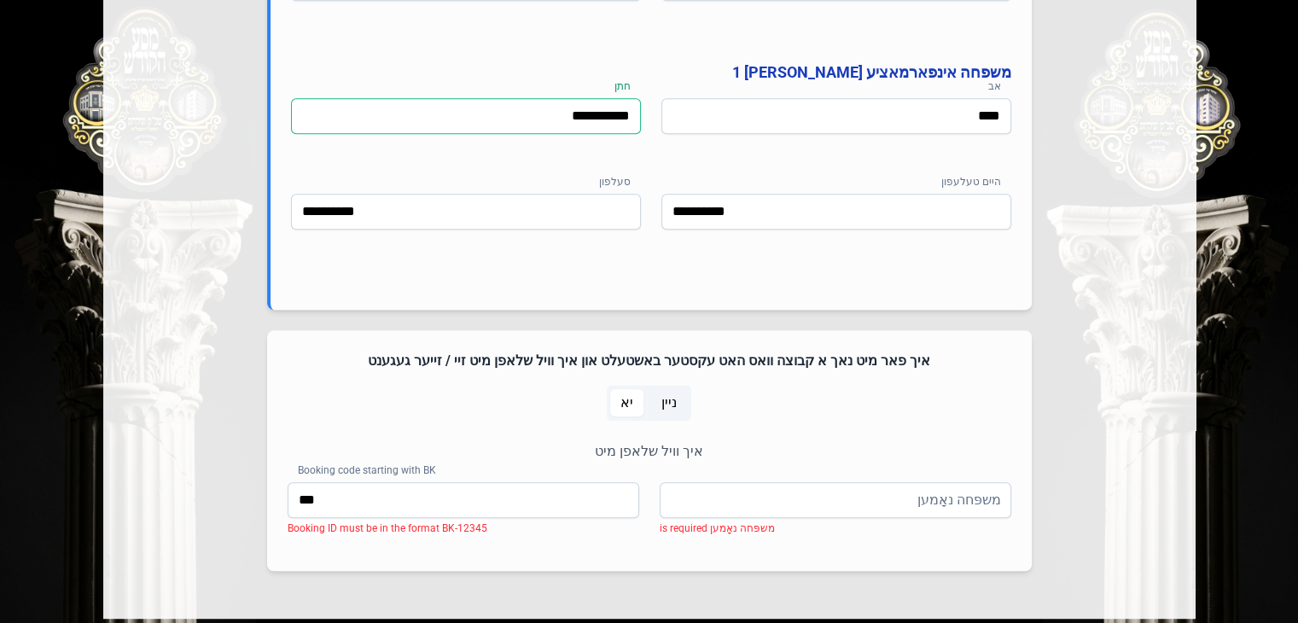
scroll to position [1124, 0]
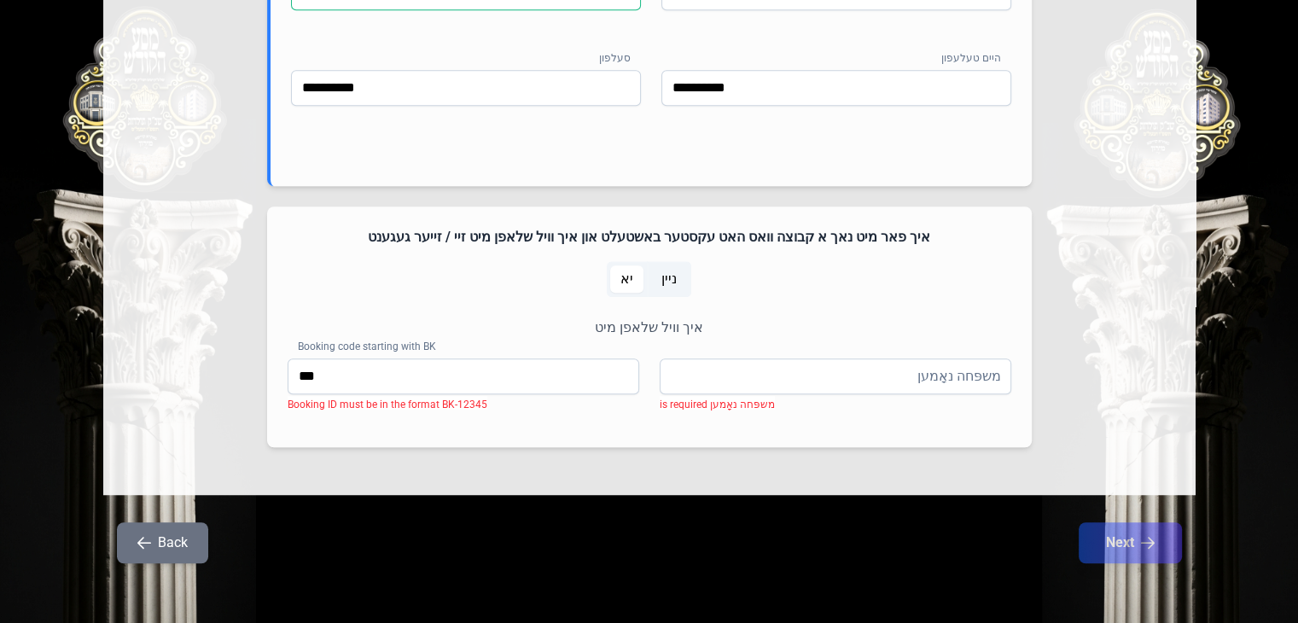
type input "**********"
click at [668, 274] on span "ניין" at bounding box center [668, 279] width 15 height 20
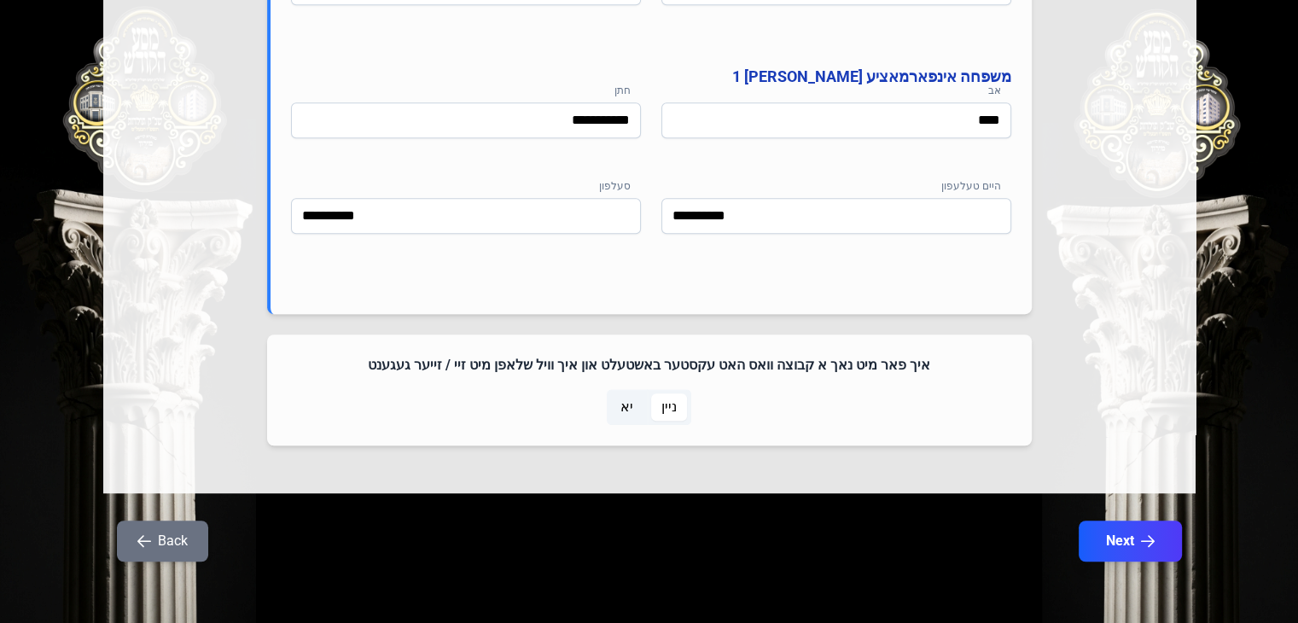
scroll to position [994, 0]
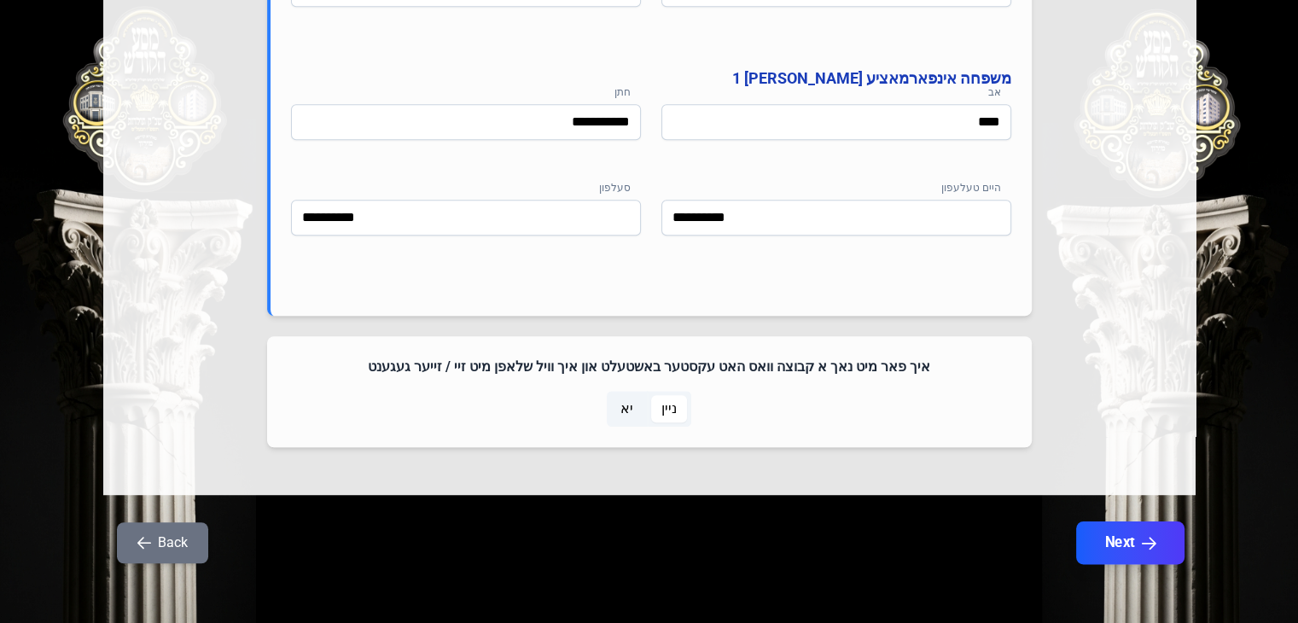
click at [1132, 541] on button "Next" at bounding box center [1129, 542] width 108 height 43
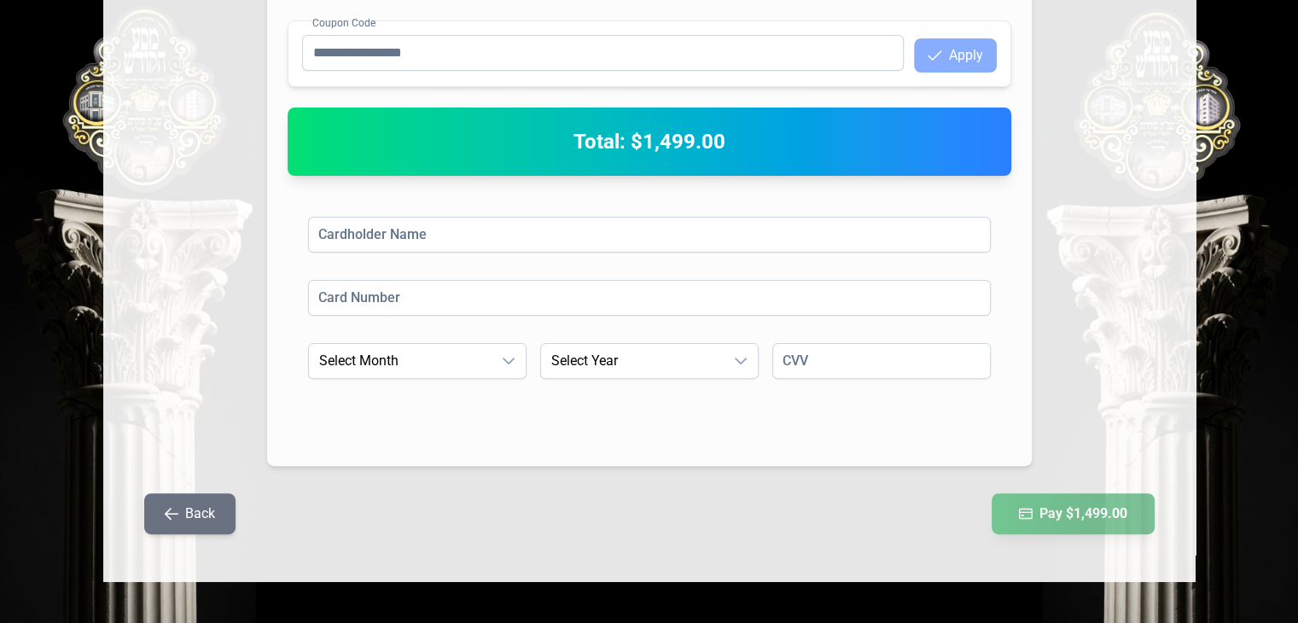
scroll to position [0, 0]
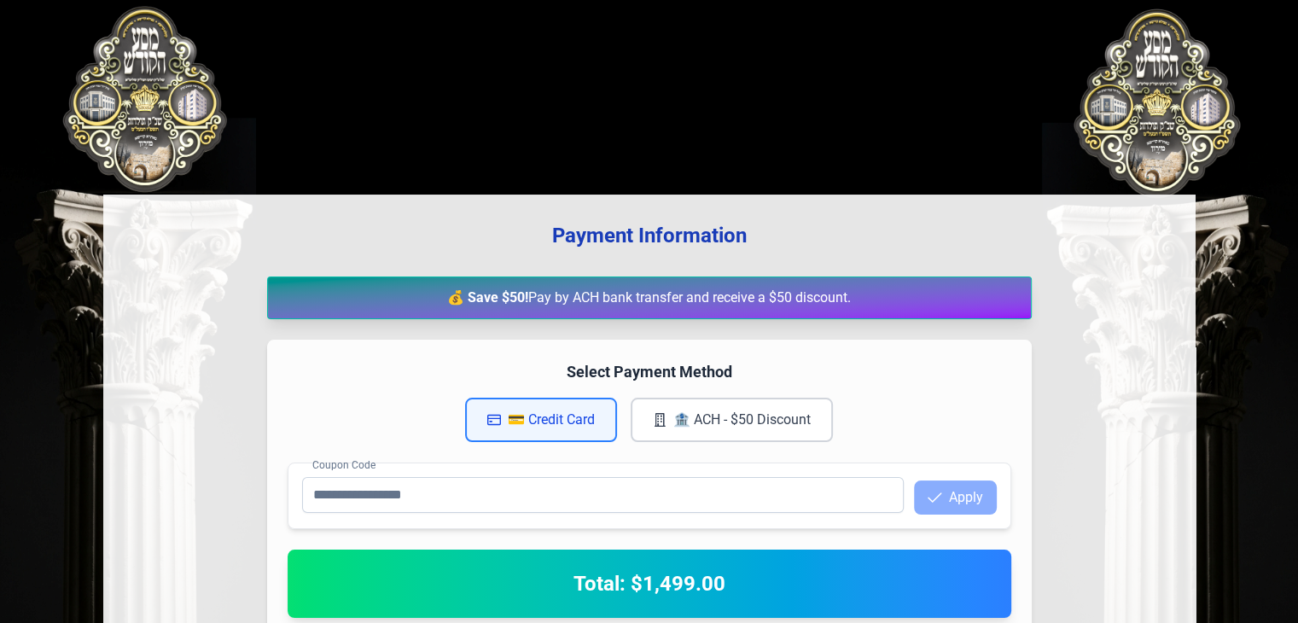
click at [587, 364] on h4 "Select Payment Method" at bounding box center [650, 372] width 724 height 24
drag, startPoint x: 587, startPoint y: 364, endPoint x: 707, endPoint y: 367, distance: 119.5
click at [707, 367] on h4 "Select Payment Method" at bounding box center [650, 372] width 724 height 24
drag, startPoint x: 707, startPoint y: 367, endPoint x: 591, endPoint y: 375, distance: 115.5
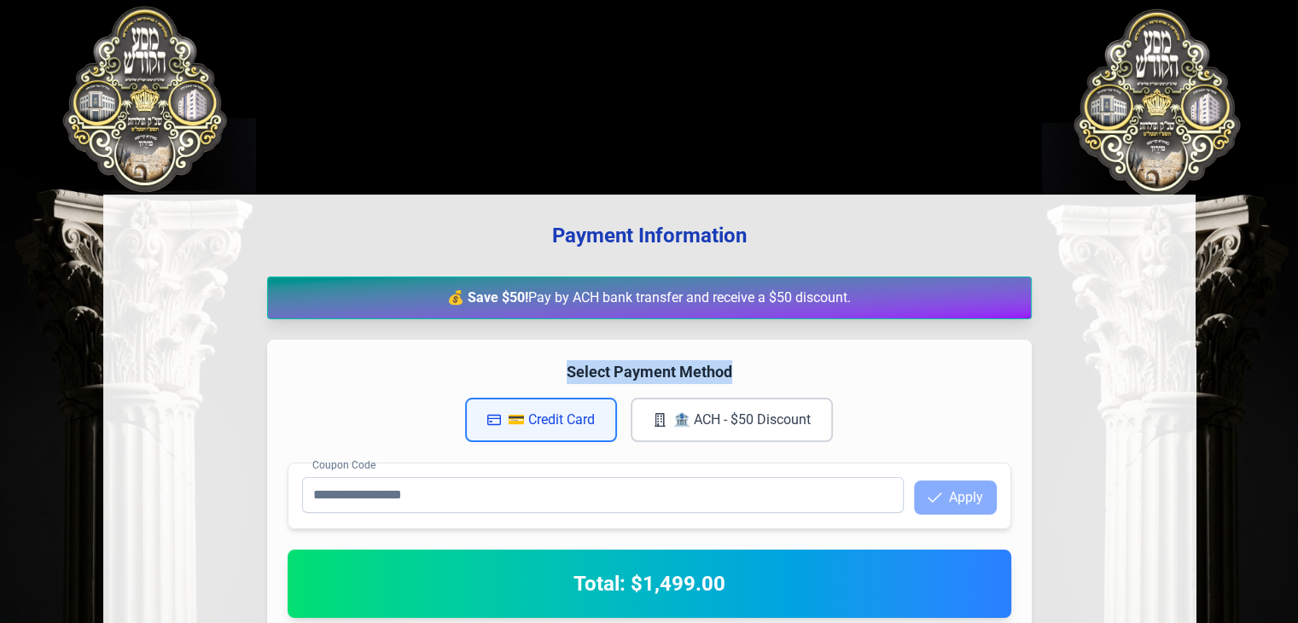
click at [591, 375] on h4 "Select Payment Method" at bounding box center [650, 372] width 724 height 24
drag, startPoint x: 591, startPoint y: 375, endPoint x: 708, endPoint y: 373, distance: 116.1
click at [708, 373] on h4 "Select Payment Method" at bounding box center [650, 372] width 724 height 24
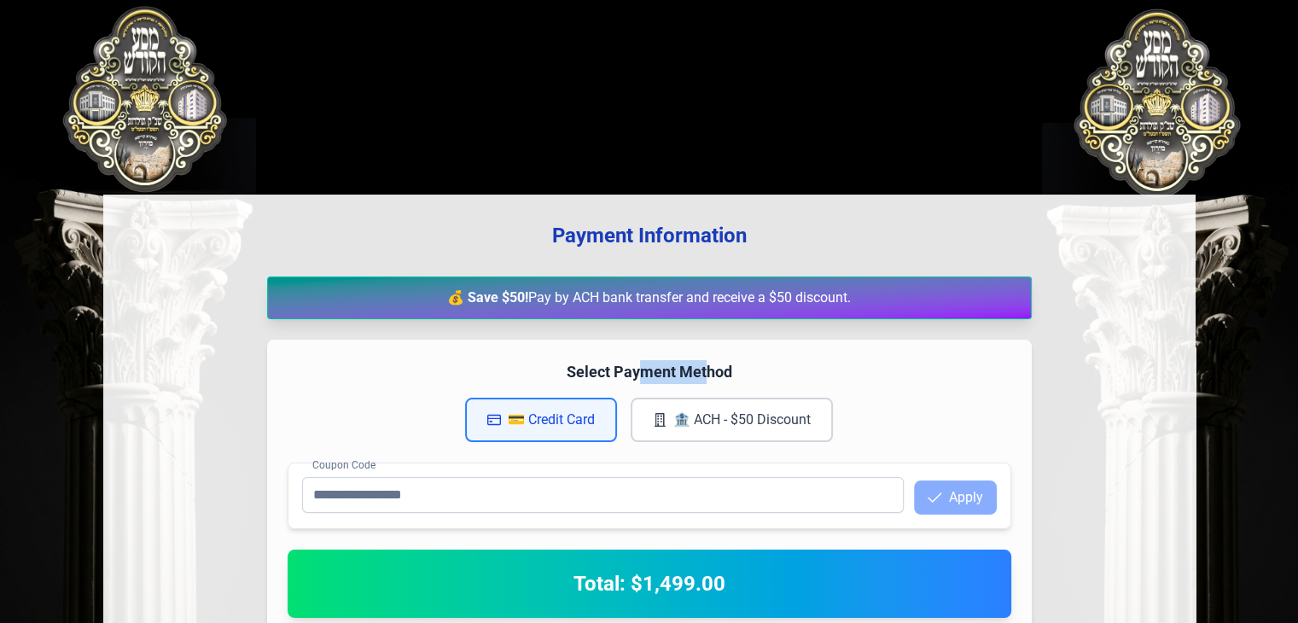
drag, startPoint x: 708, startPoint y: 373, endPoint x: 637, endPoint y: 370, distance: 70.9
click at [637, 370] on h4 "Select Payment Method" at bounding box center [650, 372] width 724 height 24
click at [673, 411] on button "🏦 ACH - $50 Discount" at bounding box center [732, 420] width 202 height 44
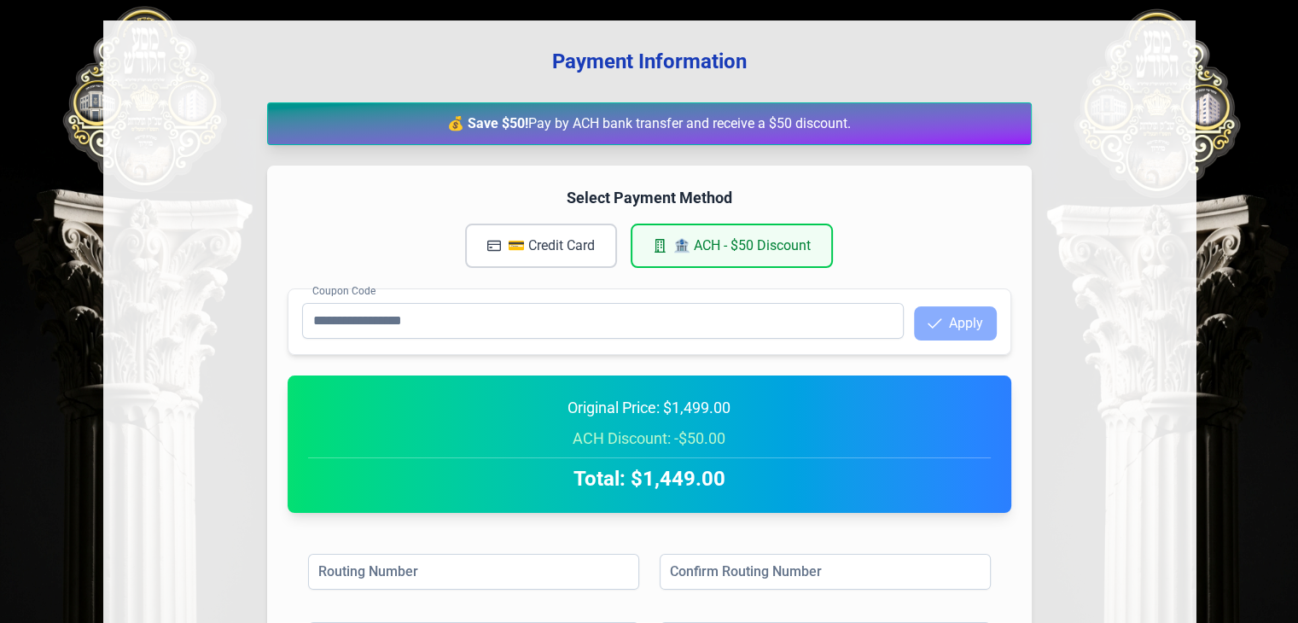
scroll to position [182, 0]
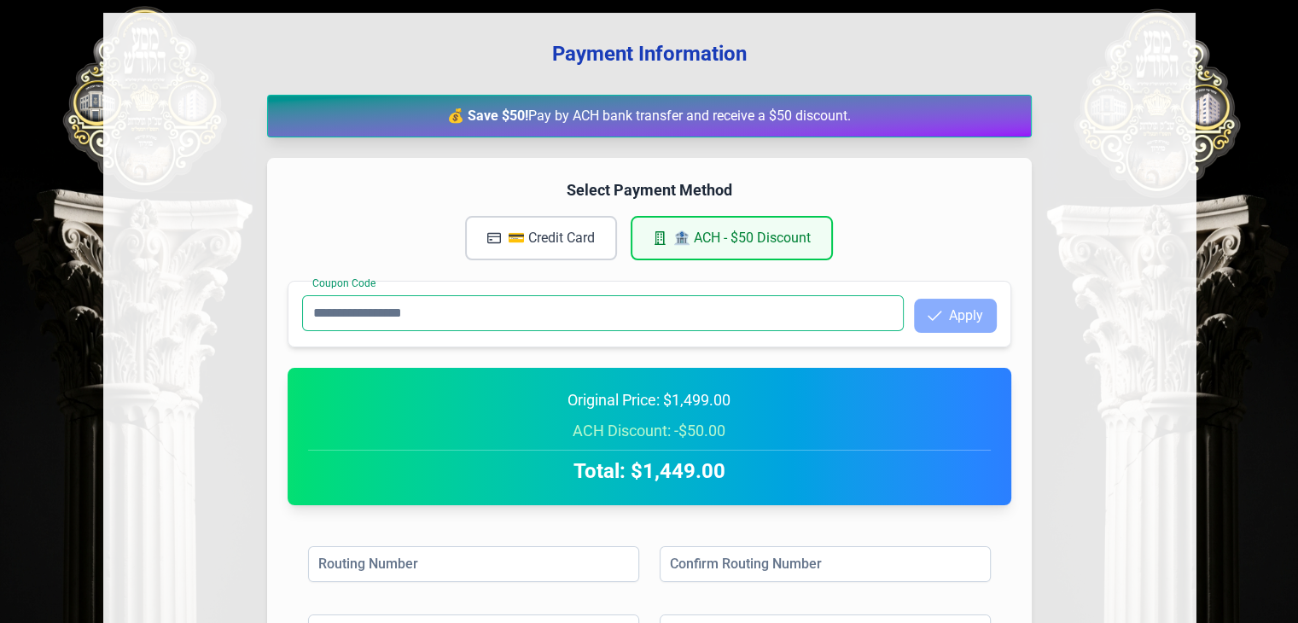
click at [625, 306] on input "Coupon Code" at bounding box center [603, 313] width 602 height 36
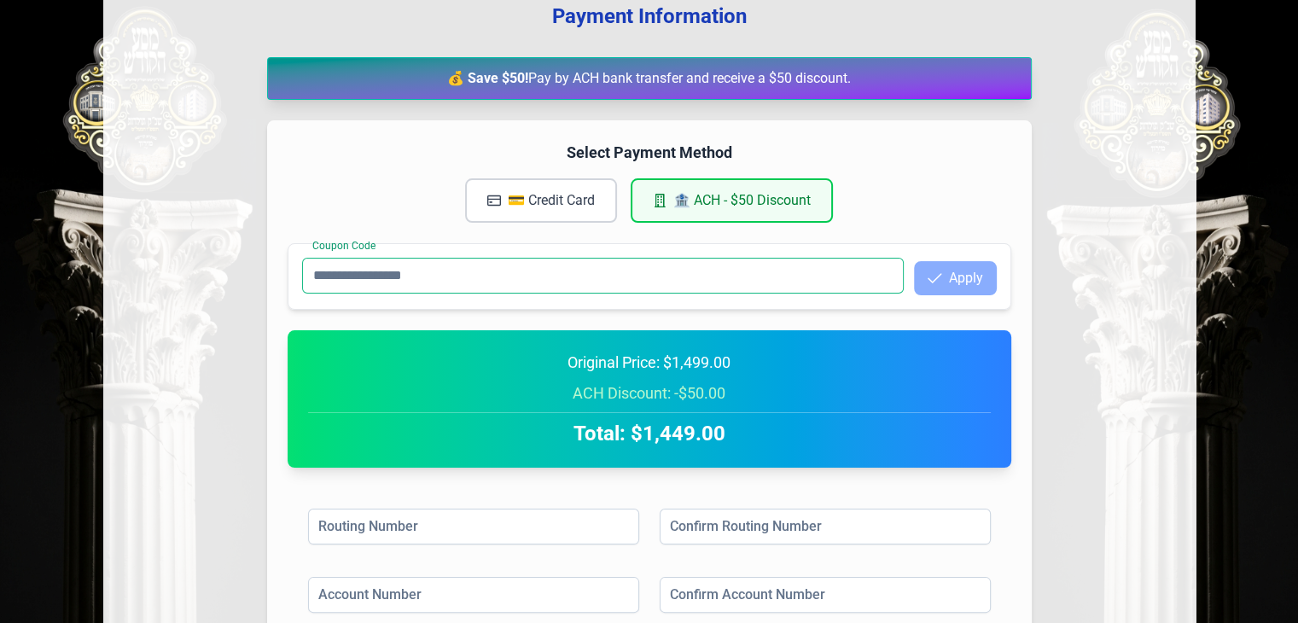
scroll to position [205, 0]
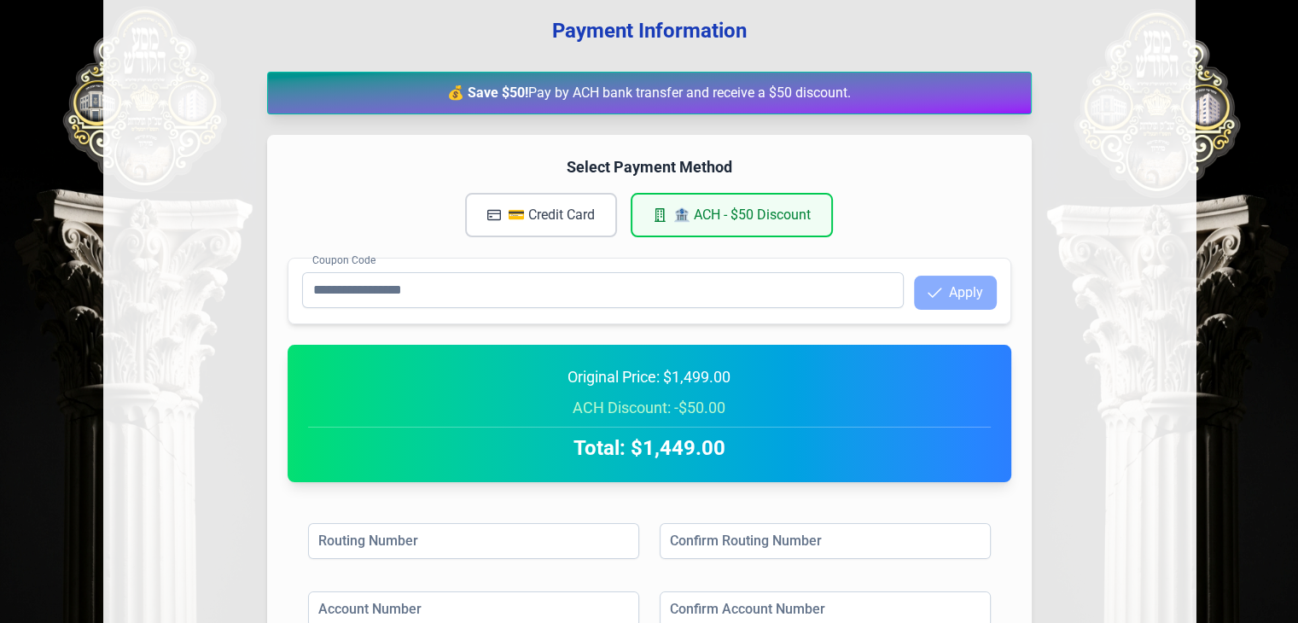
click at [558, 220] on button "💳 Credit Card" at bounding box center [541, 215] width 152 height 44
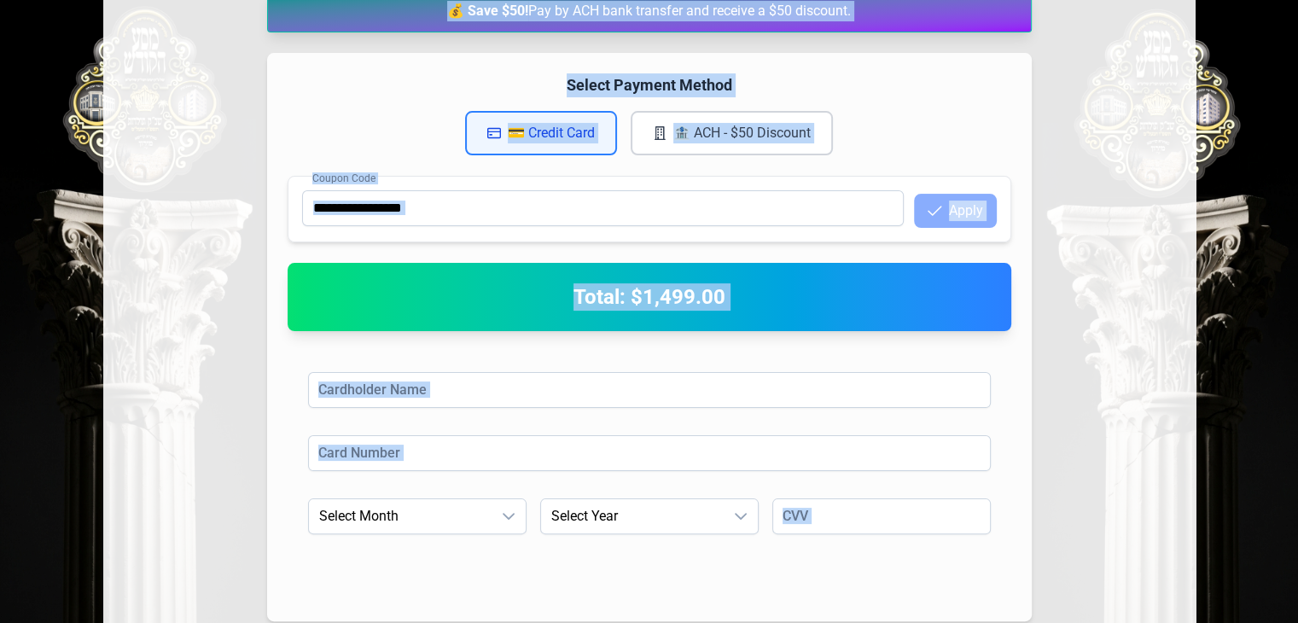
scroll to position [440, 0]
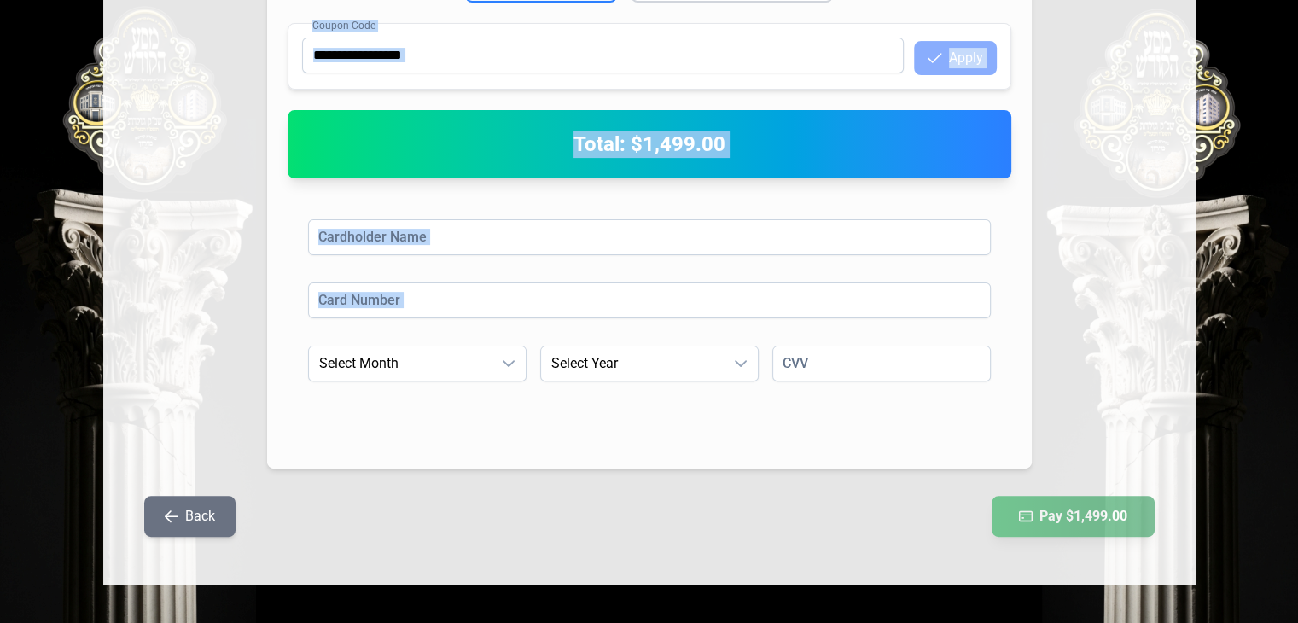
drag, startPoint x: 444, startPoint y: 293, endPoint x: 714, endPoint y: 418, distance: 298.2
click at [714, 418] on div "Payment Information 💰 Save $50! Pay by ACH bank transfer and receive a $50 disc…" at bounding box center [649, 170] width 1092 height 830
click at [714, 418] on div "Expiration Month Select Month Expiration Year Select Year CVV" at bounding box center [649, 387] width 683 height 82
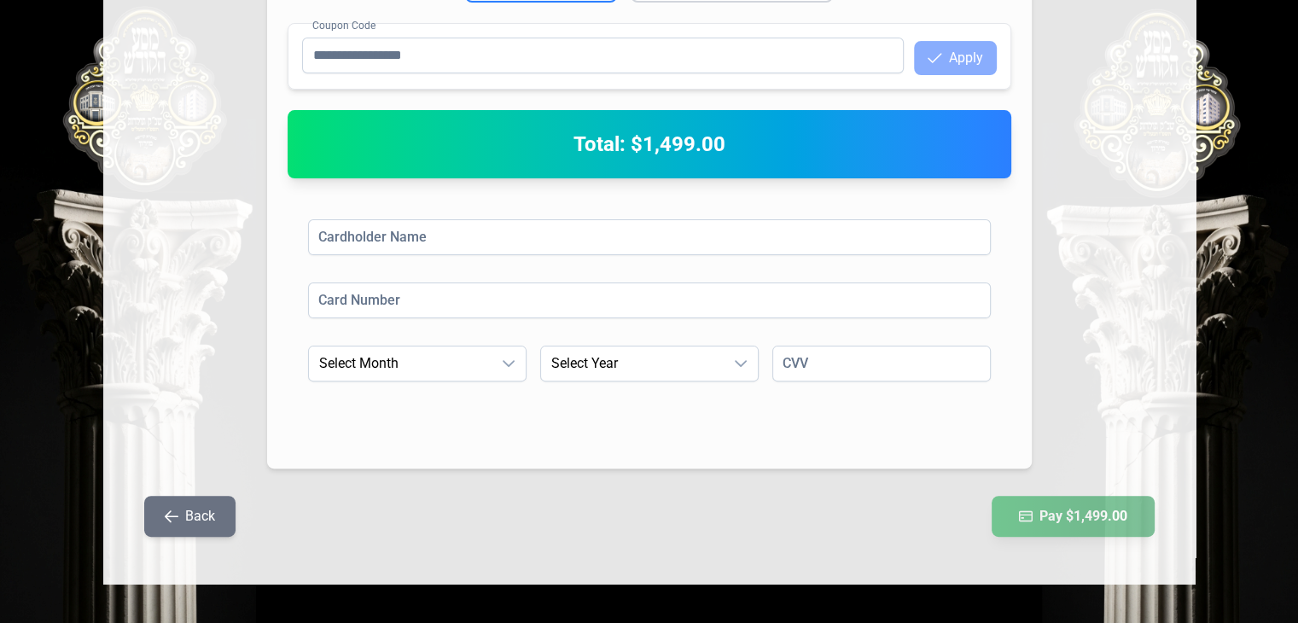
scroll to position [0, 0]
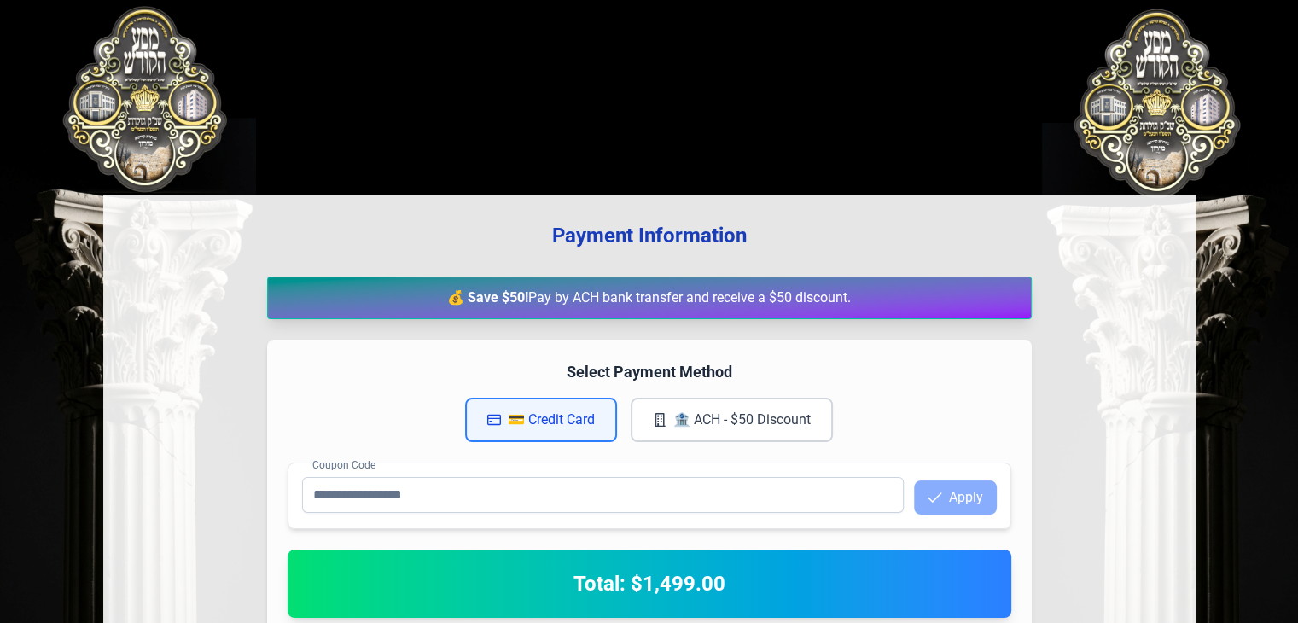
drag, startPoint x: 195, startPoint y: 107, endPoint x: 239, endPoint y: 113, distance: 44.8
click at [239, 113] on div "Payment Information 💰 Save $50! Pay by ACH bank transfer and receive a $50 disc…" at bounding box center [649, 532] width 1092 height 983
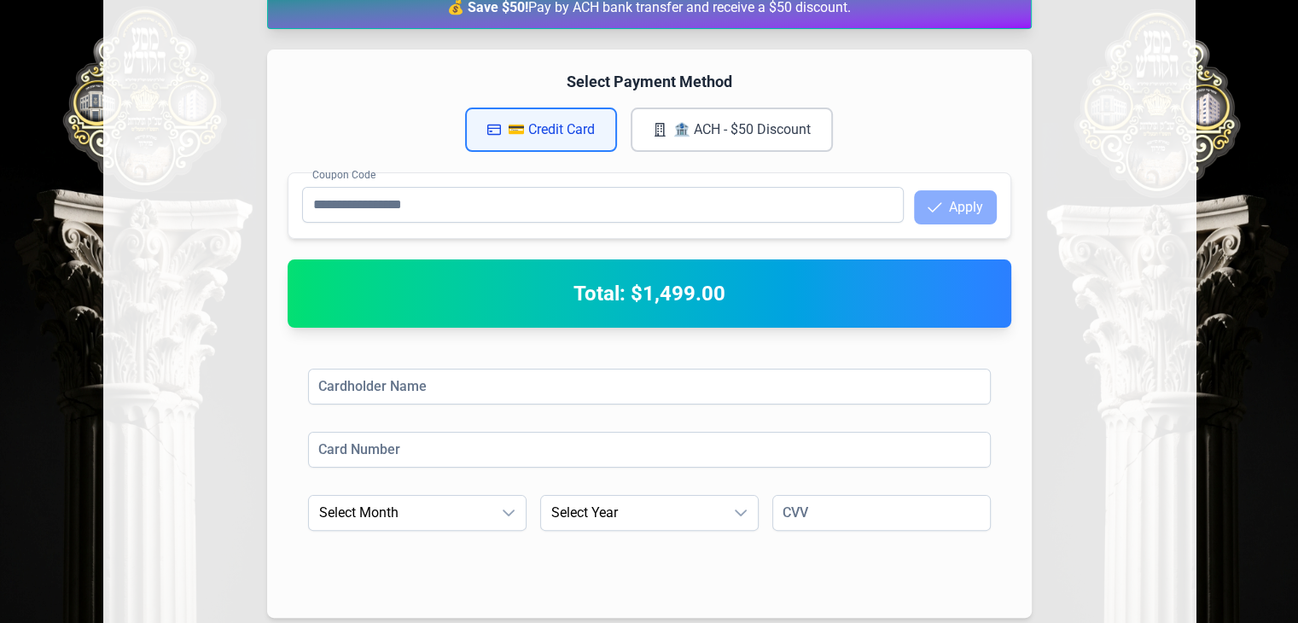
scroll to position [440, 0]
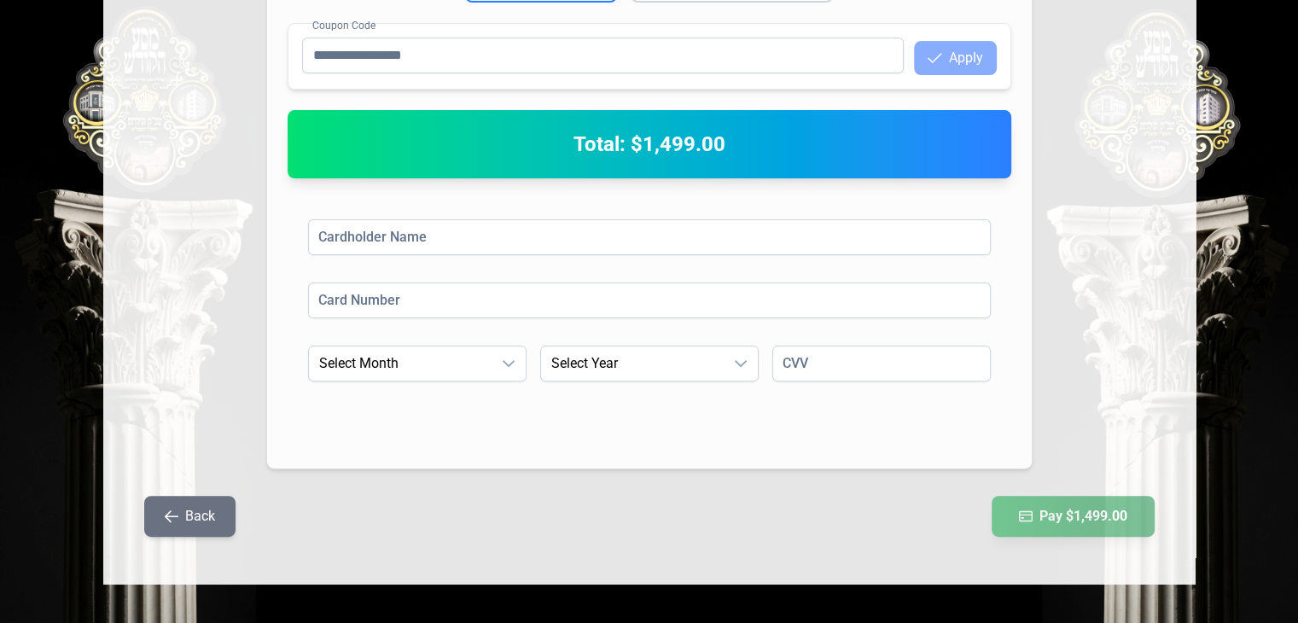
click at [195, 500] on button "Back" at bounding box center [189, 516] width 91 height 41
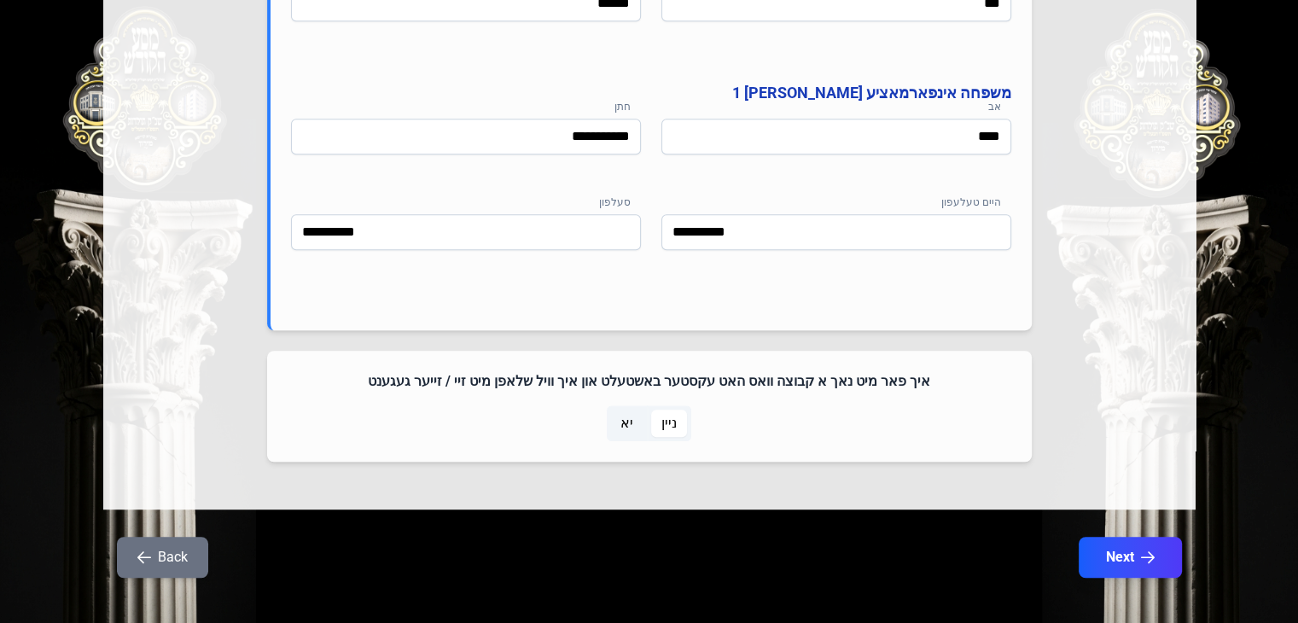
scroll to position [994, 0]
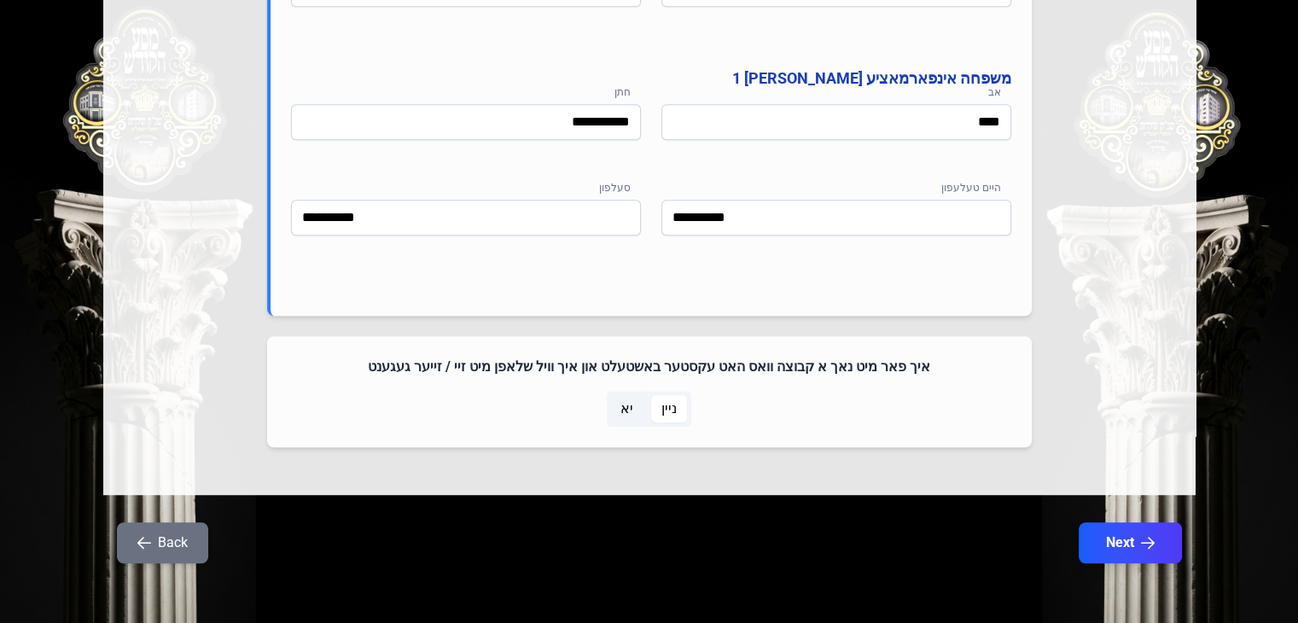
click at [660, 363] on h4 "איך פאר מיט נאך א קבוצה וואס האט עקסטער באשטעלט און איך וויל שלאפן מיט זיי / זי…" at bounding box center [650, 367] width 724 height 20
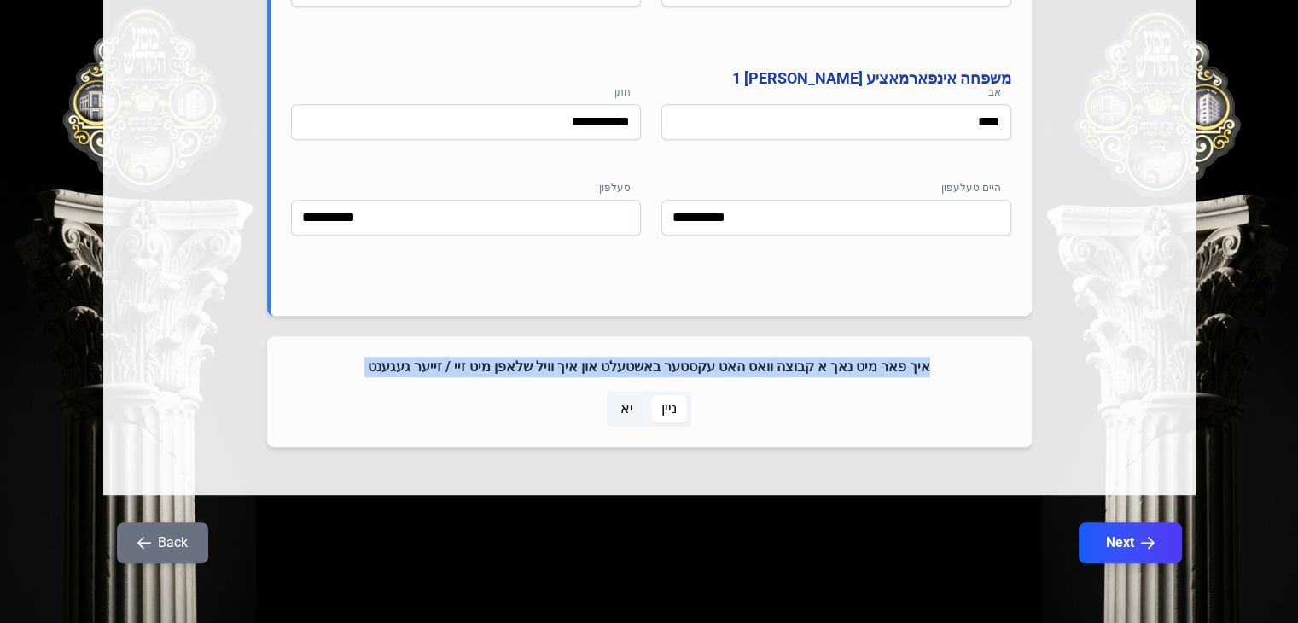
click at [660, 363] on h4 "איך פאר מיט נאך א קבוצה וואס האט עקסטער באשטעלט און איך וויל שלאפן מיט זיי / זי…" at bounding box center [650, 367] width 724 height 20
click at [714, 365] on h4 "איך פאר מיט נאך א קבוצה וואס האט עקסטער באשטעלט און איך וויל שלאפן מיט זיי / זי…" at bounding box center [650, 367] width 724 height 20
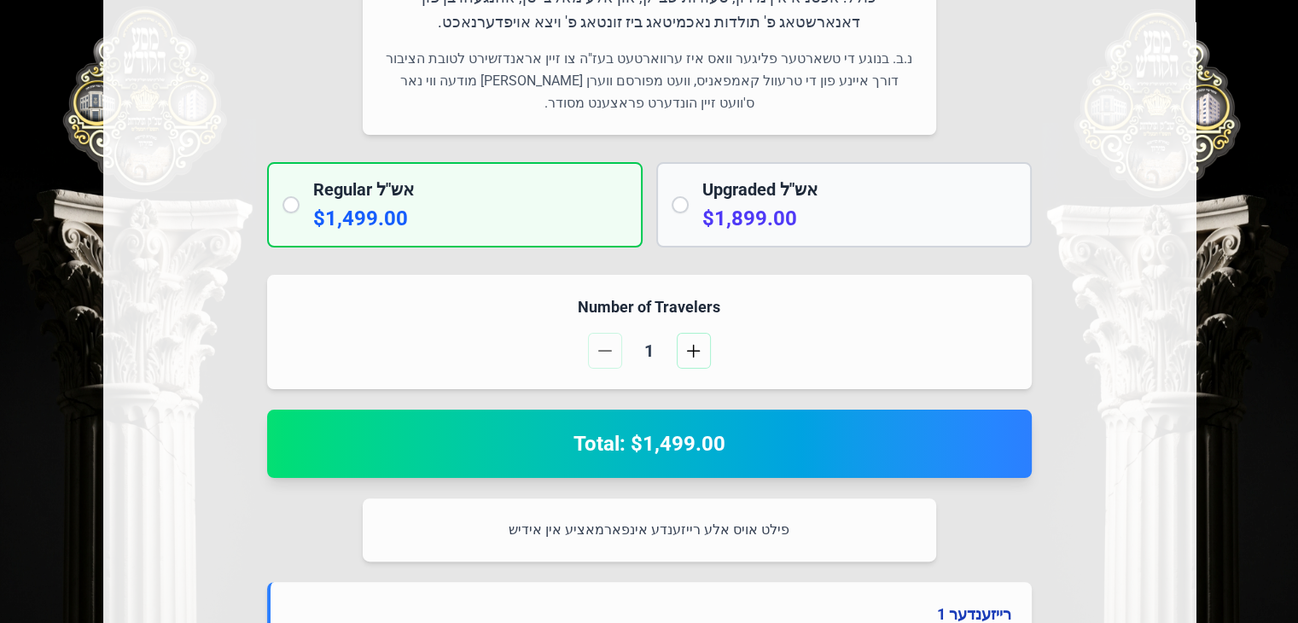
scroll to position [310, 0]
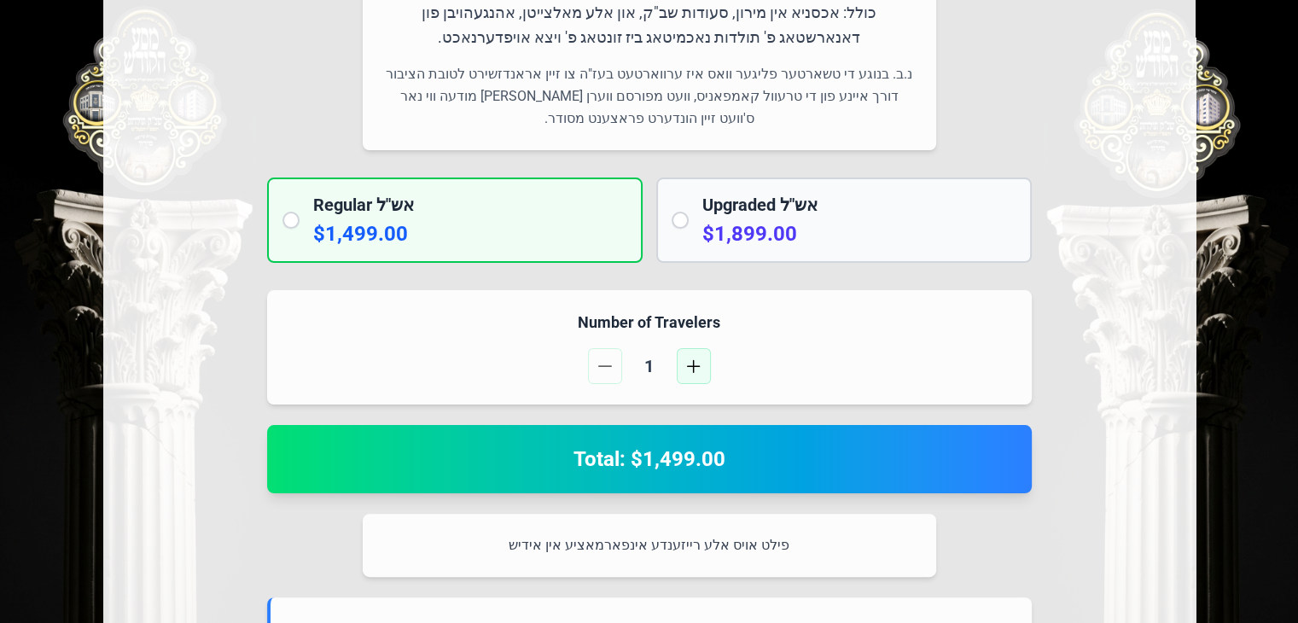
click at [683, 359] on button "button" at bounding box center [694, 366] width 34 height 36
drag, startPoint x: 574, startPoint y: 455, endPoint x: 737, endPoint y: 463, distance: 163.2
click at [737, 463] on h2 "Total: $5,996.00" at bounding box center [650, 459] width 724 height 27
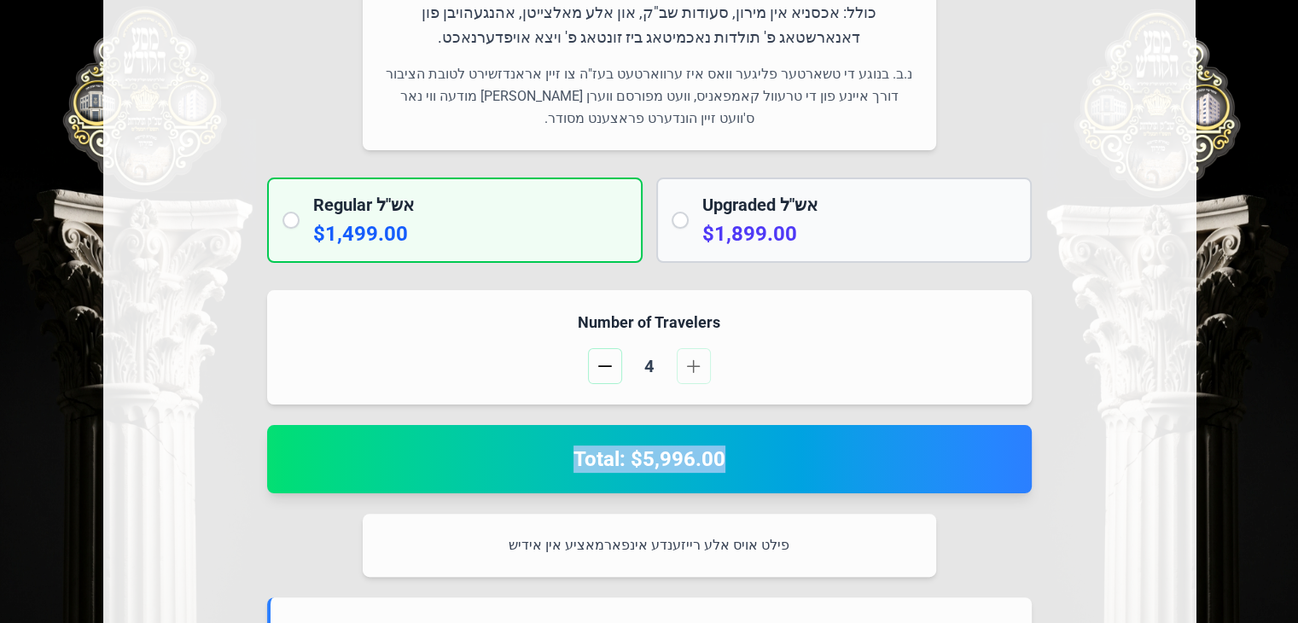
click at [725, 465] on h2 "Total: $5,996.00" at bounding box center [650, 459] width 724 height 27
drag, startPoint x: 725, startPoint y: 465, endPoint x: 593, endPoint y: 458, distance: 131.6
click at [593, 458] on h2 "Total: $5,996.00" at bounding box center [650, 459] width 724 height 27
click at [628, 455] on h2 "Total: $5,996.00" at bounding box center [650, 459] width 724 height 27
drag, startPoint x: 574, startPoint y: 467, endPoint x: 769, endPoint y: 464, distance: 195.5
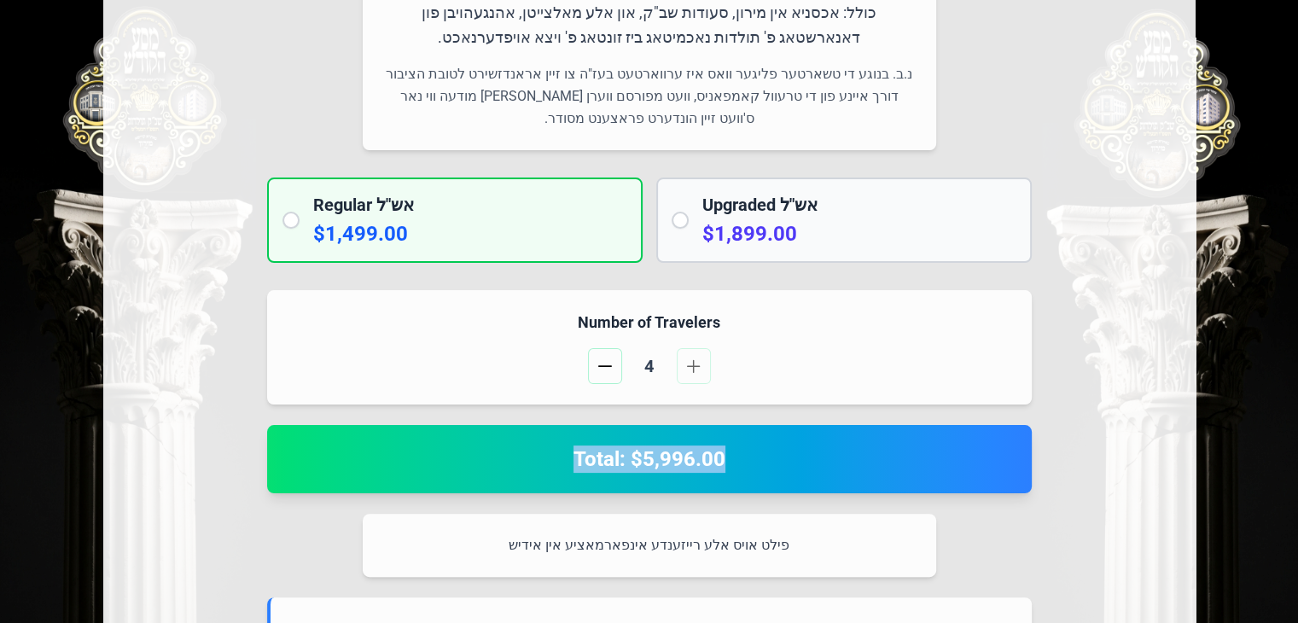
click at [769, 464] on h2 "Total: $5,996.00" at bounding box center [650, 459] width 724 height 27
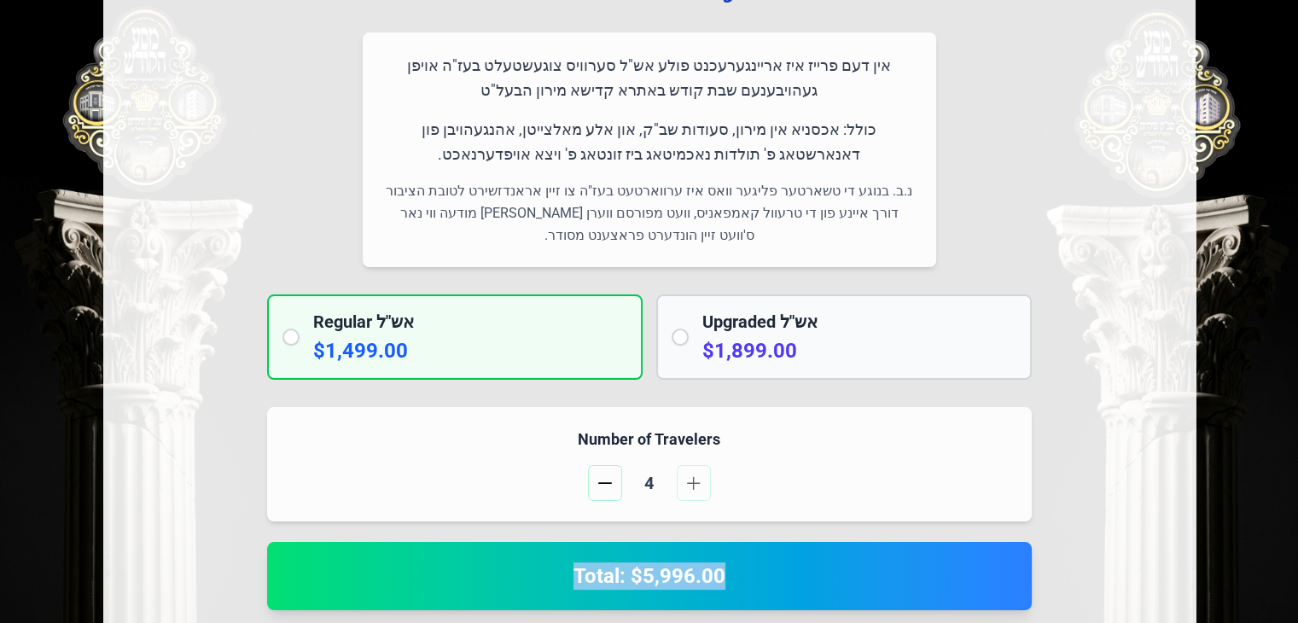
scroll to position [184, 0]
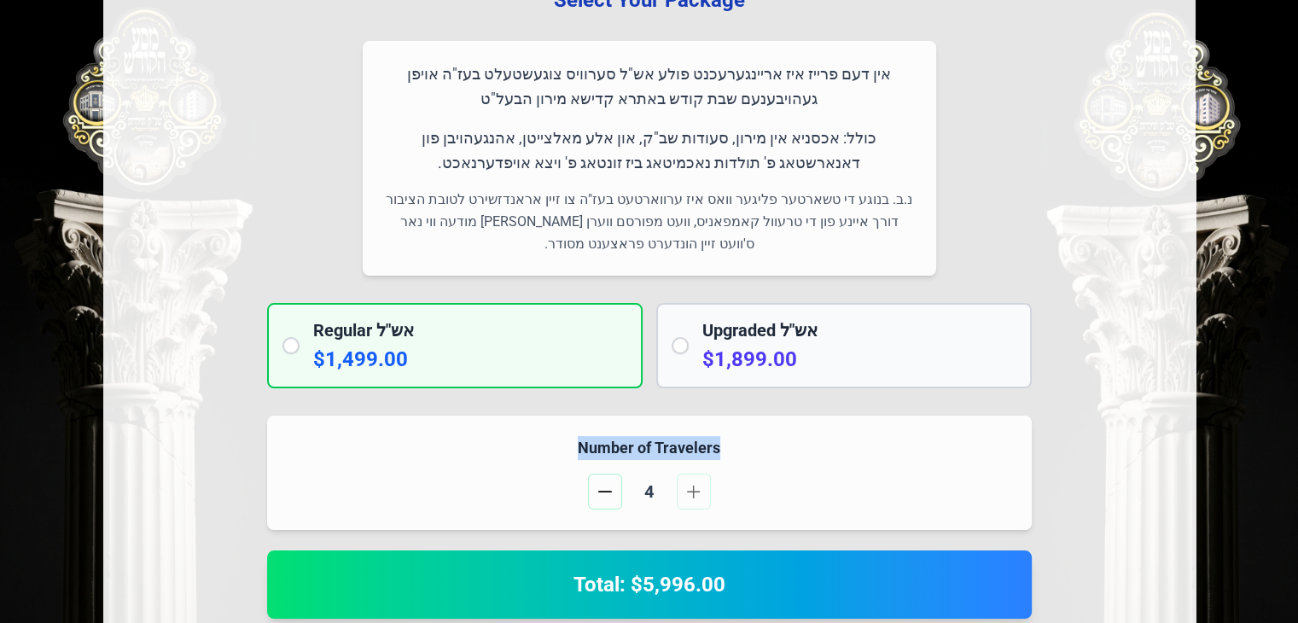
drag, startPoint x: 717, startPoint y: 452, endPoint x: 545, endPoint y: 430, distance: 173.7
click at [545, 430] on div "Number of Travelers 4" at bounding box center [649, 473] width 765 height 114
click at [598, 436] on h4 "Number of Travelers" at bounding box center [650, 448] width 724 height 24
drag, startPoint x: 598, startPoint y: 436, endPoint x: 728, endPoint y: 447, distance: 130.2
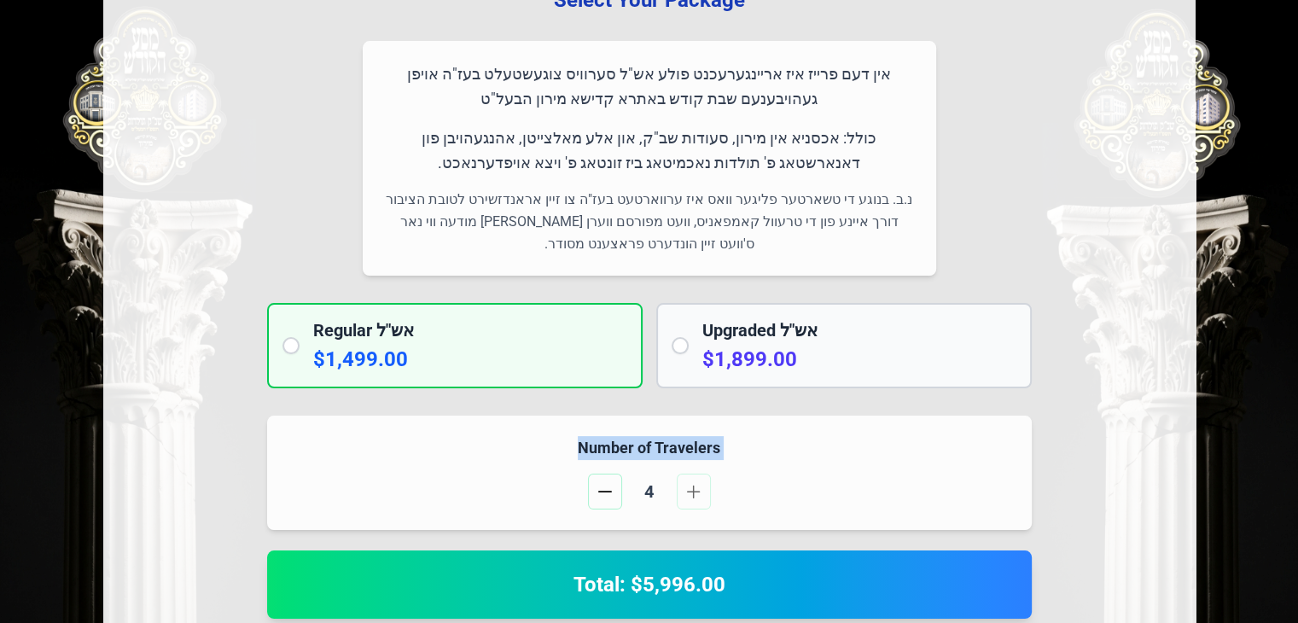
click at [728, 447] on h4 "Number of Travelers" at bounding box center [650, 448] width 724 height 24
click at [769, 214] on p "נ.ב. בנוגע די טשארטער פליגער וואס איז ערווארטעט בעז"ה צו זיין אראנדזשירט לטובת …" at bounding box center [649, 222] width 533 height 67
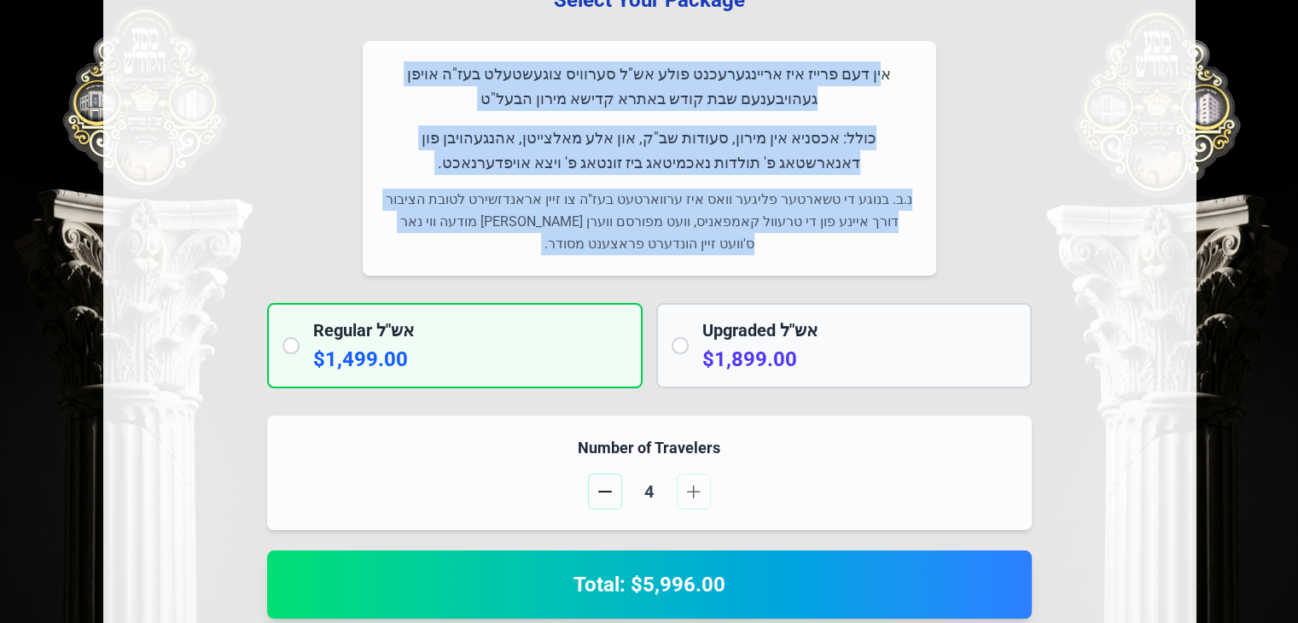
drag, startPoint x: 769, startPoint y: 214, endPoint x: 698, endPoint y: 83, distance: 149.3
click at [698, 83] on div "אין דעם פרייז איז אריינגערעכנט פולע אש"ל סערוויס צוגעשטעלט בעז"ה אויפן געהויבענ…" at bounding box center [650, 158] width 574 height 235
click at [698, 83] on p "אין דעם פרייז איז אריינגערעכנט פולע אש"ל סערוויס צוגעשטעלט בעז"ה אויפן געהויבענ…" at bounding box center [649, 86] width 533 height 50
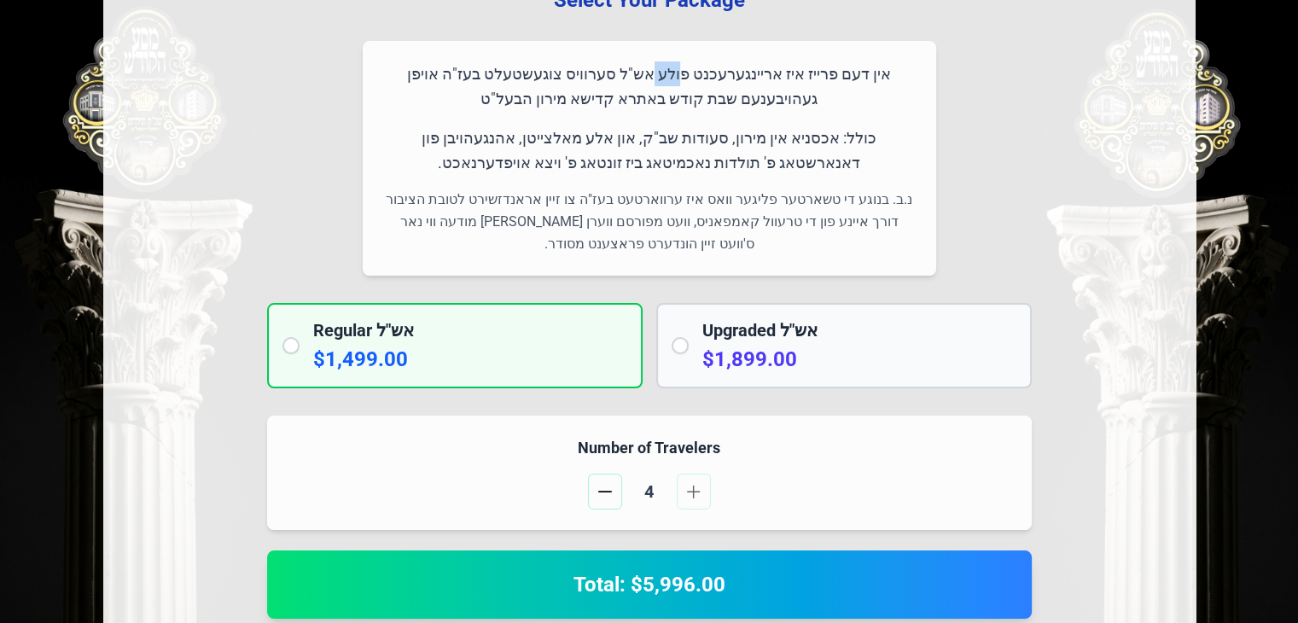
click at [698, 83] on p "אין דעם פרייז איז אריינגערעכנט פולע אש"ל סערוויס צוגעשטעלט בעז"ה אויפן געהויבענ…" at bounding box center [649, 86] width 533 height 50
click at [719, 144] on p "כולל: אכסניא אין מירון, סעודות שב"ק, און אלע מאלצייטן, אהנגעהויבן פון דאנארשטאג…" at bounding box center [649, 150] width 533 height 50
click at [696, 84] on p "אין דעם פרייז איז אריינגערעכנט פולע אש"ל סערוויס צוגעשטעלט בעז"ה אויפן געהויבענ…" at bounding box center [649, 86] width 533 height 50
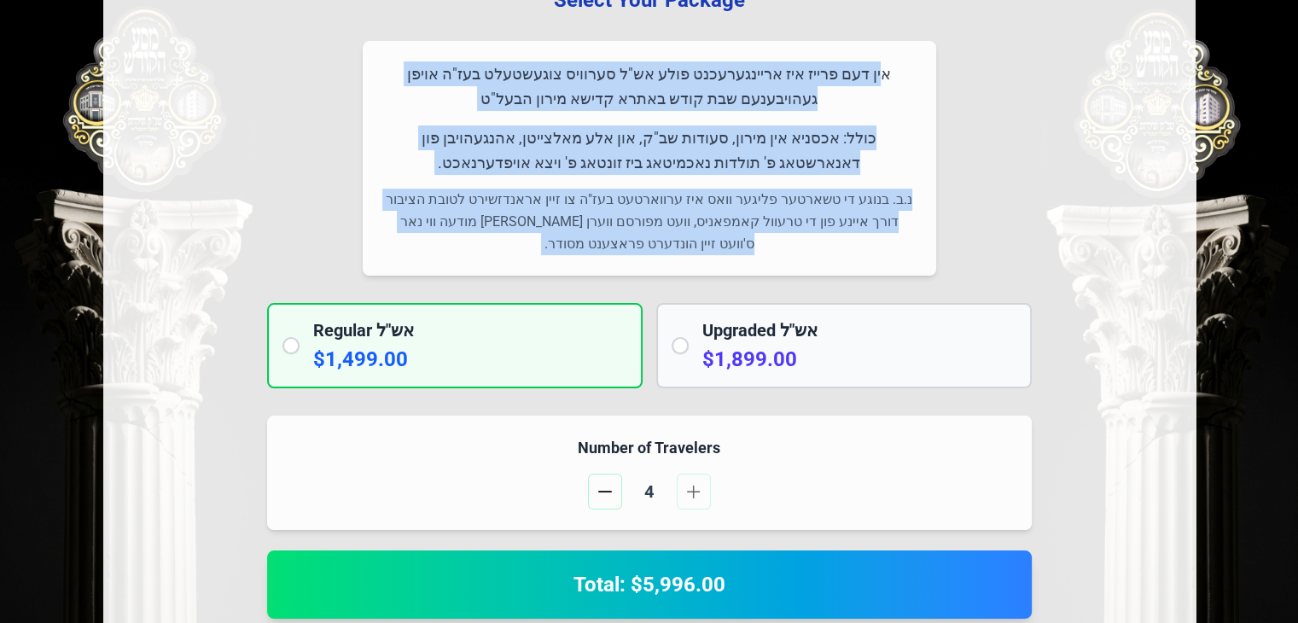
drag, startPoint x: 696, startPoint y: 84, endPoint x: 708, endPoint y: 201, distance: 116.8
click at [708, 201] on div "אין דעם פרייז איז אריינגערעכנט פולע אש"ל סערוויס צוגעשטעלט בעז"ה אויפן געהויבענ…" at bounding box center [650, 158] width 574 height 235
click at [708, 201] on p "נ.ב. בנוגע די טשארטער פליגער וואס איז ערווארטעט בעז"ה צו זיין אראנדזשירט לטובת …" at bounding box center [649, 222] width 533 height 67
